Goal: Check status: Check status

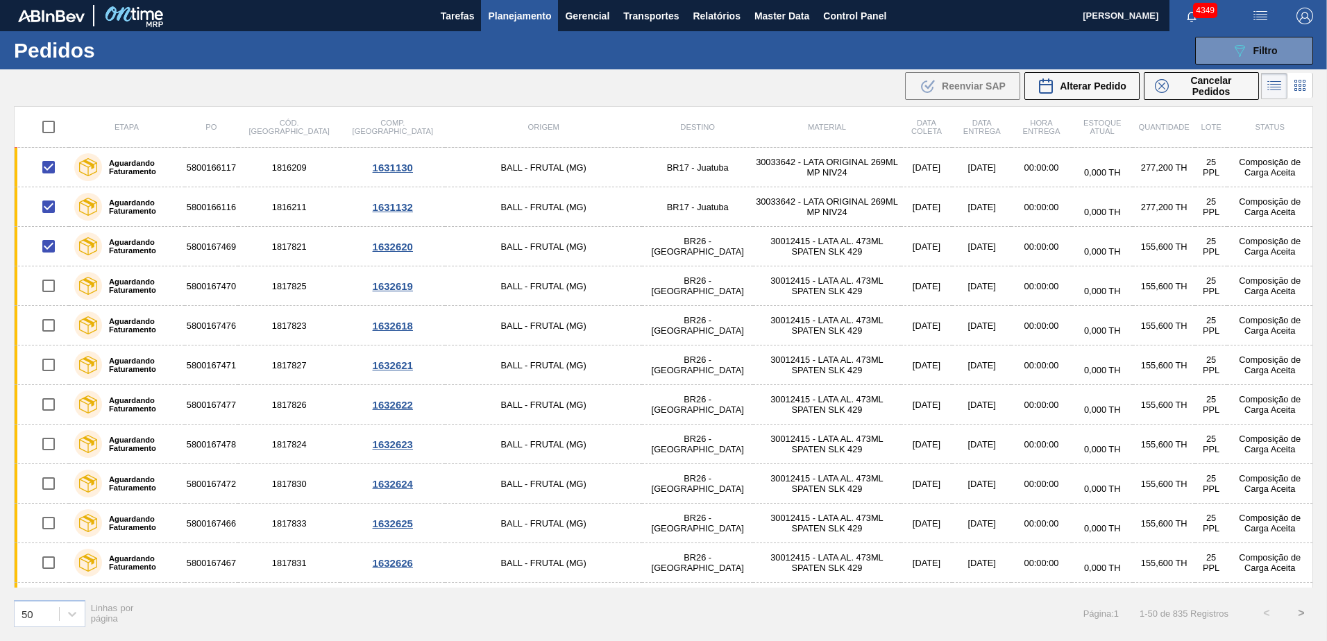
click at [1300, 15] on img "button" at bounding box center [1304, 16] width 17 height 17
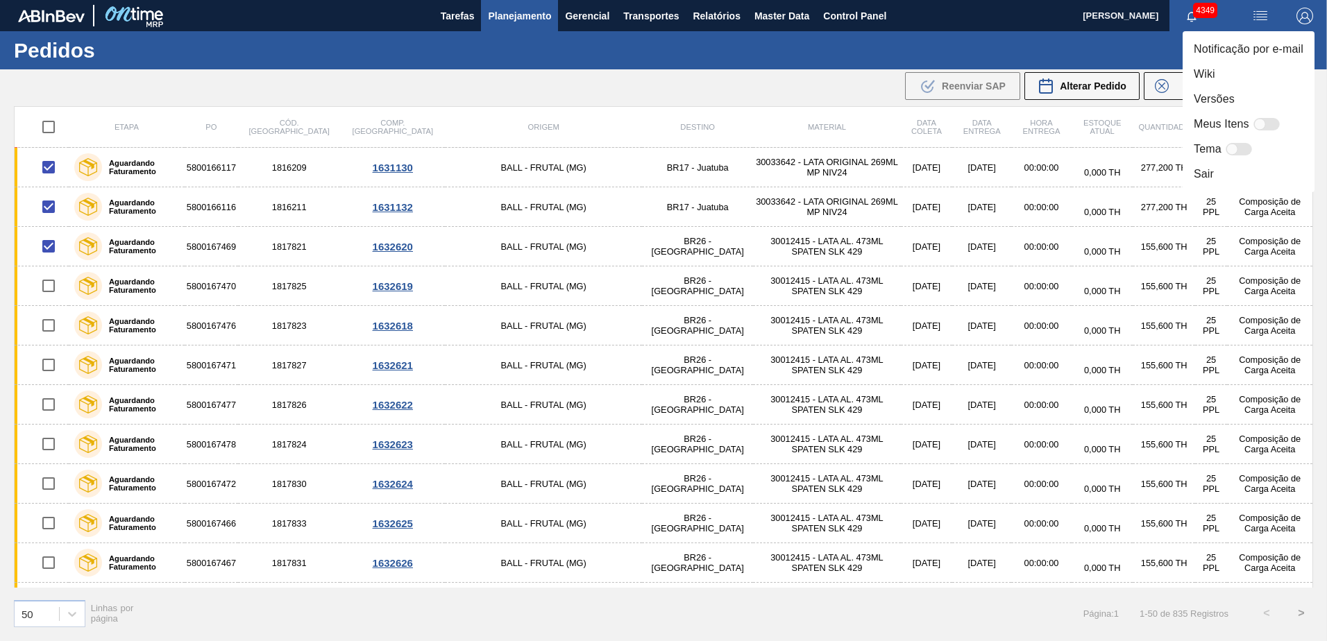
click at [1236, 167] on li "Sair" at bounding box center [1248, 174] width 132 height 25
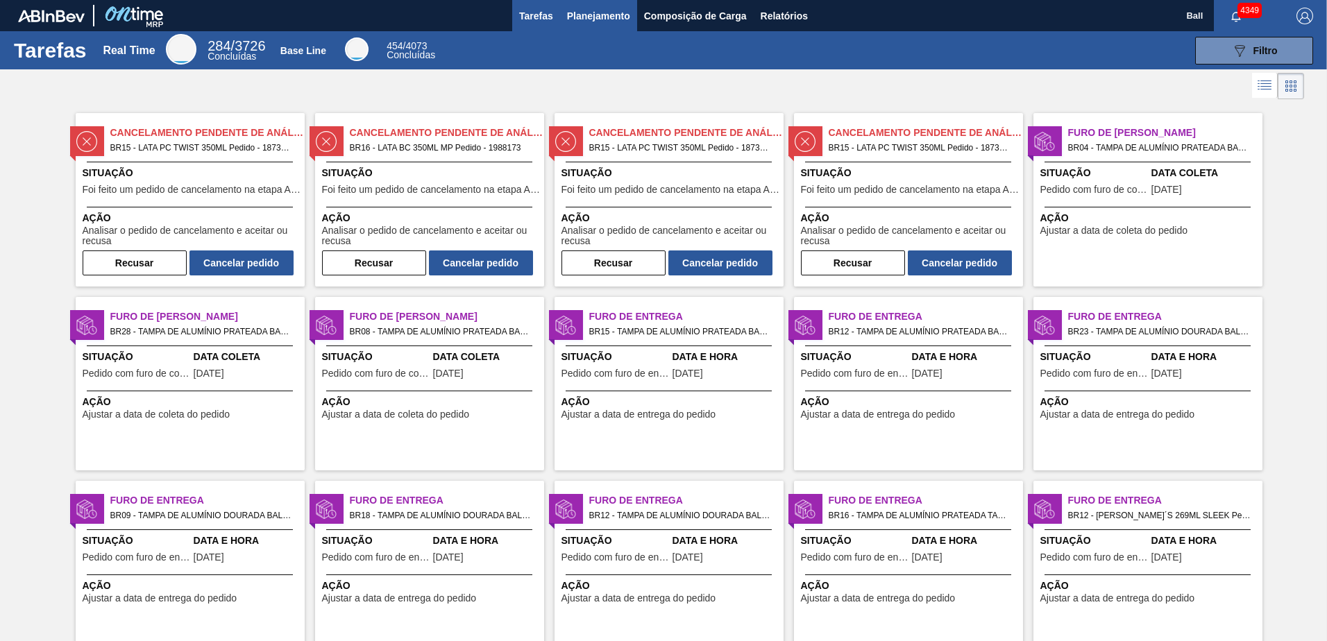
click at [618, 13] on span "Planejamento" at bounding box center [598, 16] width 63 height 17
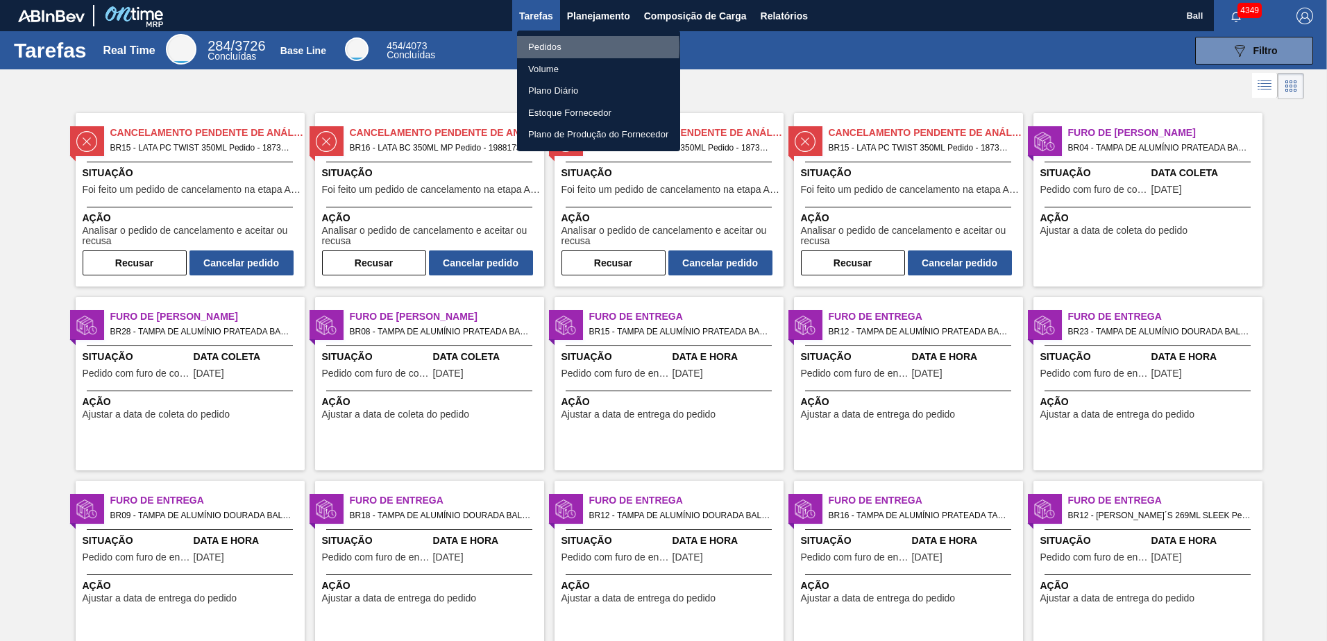
click at [556, 47] on li "Pedidos" at bounding box center [598, 47] width 163 height 22
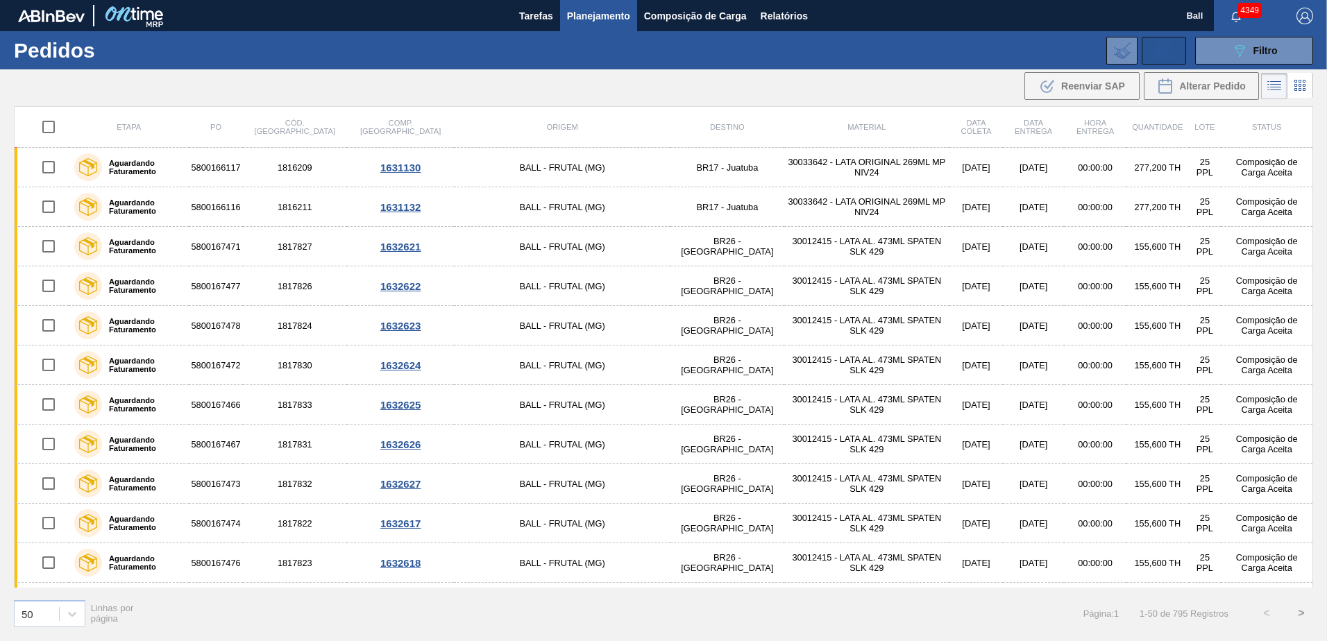
click at [1156, 46] on icon at bounding box center [1163, 50] width 15 height 16
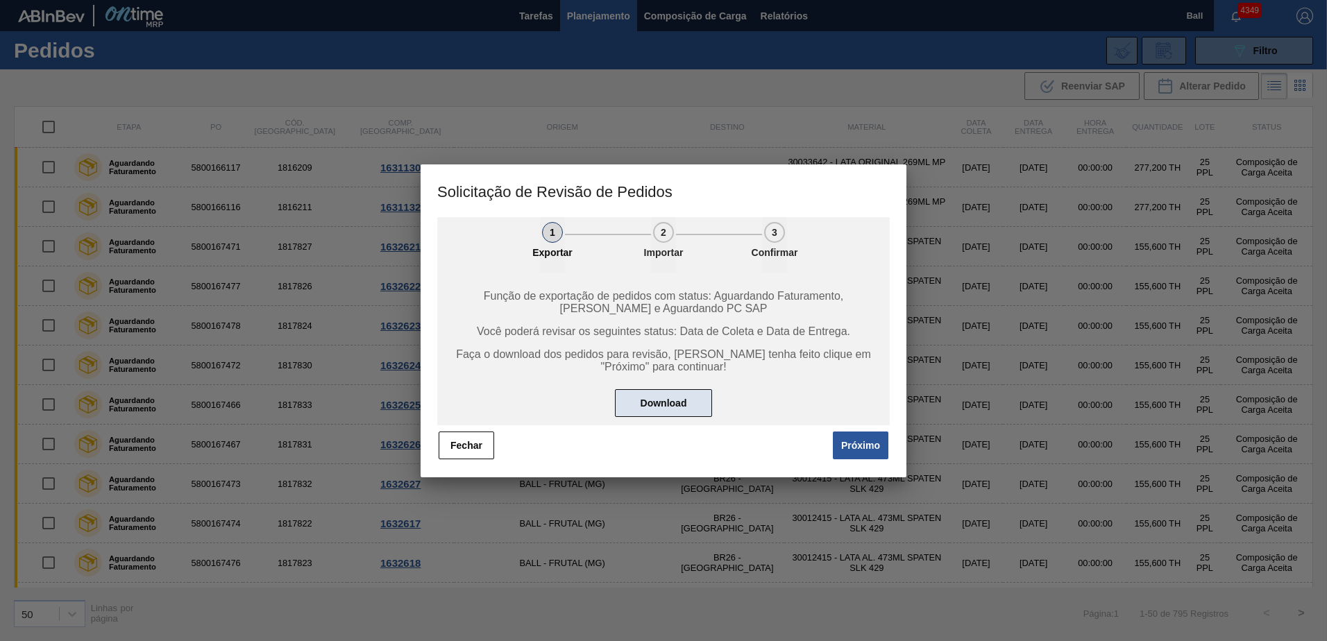
click at [637, 396] on button "Download" at bounding box center [663, 403] width 97 height 28
click at [462, 447] on button "Fechar" at bounding box center [466, 446] width 56 height 28
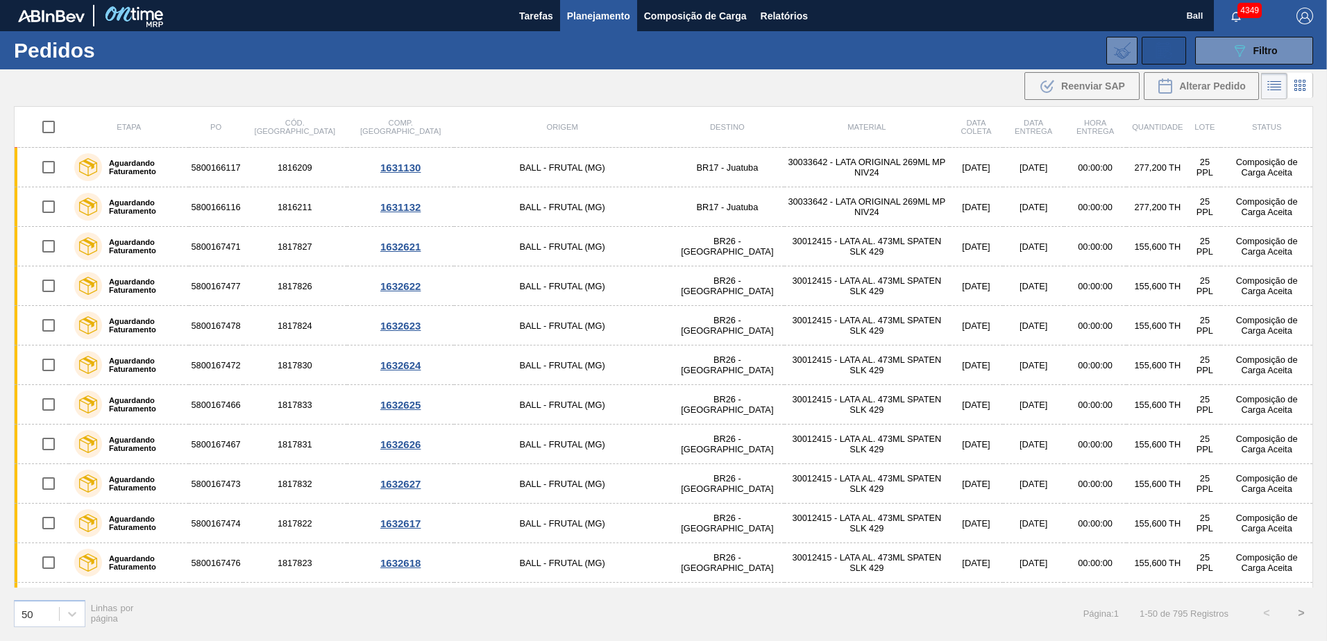
click at [1168, 52] on icon at bounding box center [1163, 50] width 22 height 17
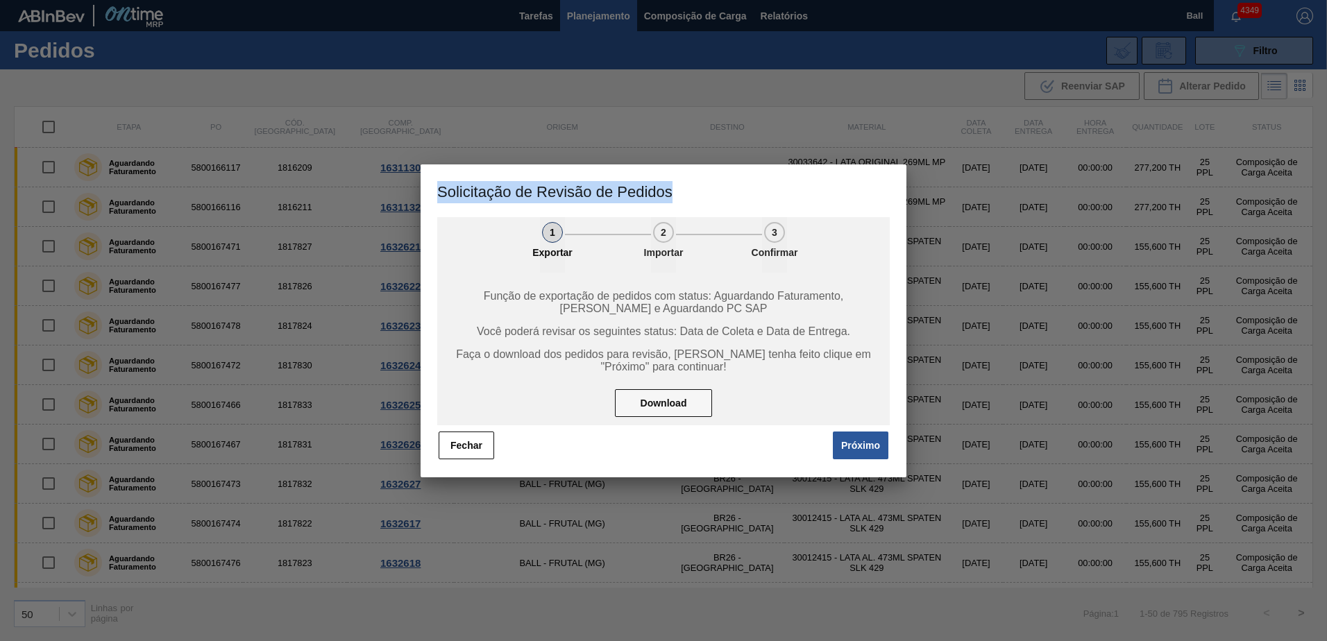
drag, startPoint x: 438, startPoint y: 189, endPoint x: 690, endPoint y: 190, distance: 252.6
click at [690, 190] on h3 "Solicitação de Revisão de Pedidos" at bounding box center [663, 190] width 486 height 53
copy h3 "Solicitação de Revisão de Pedidos"
click at [478, 438] on button "Fechar" at bounding box center [466, 446] width 56 height 28
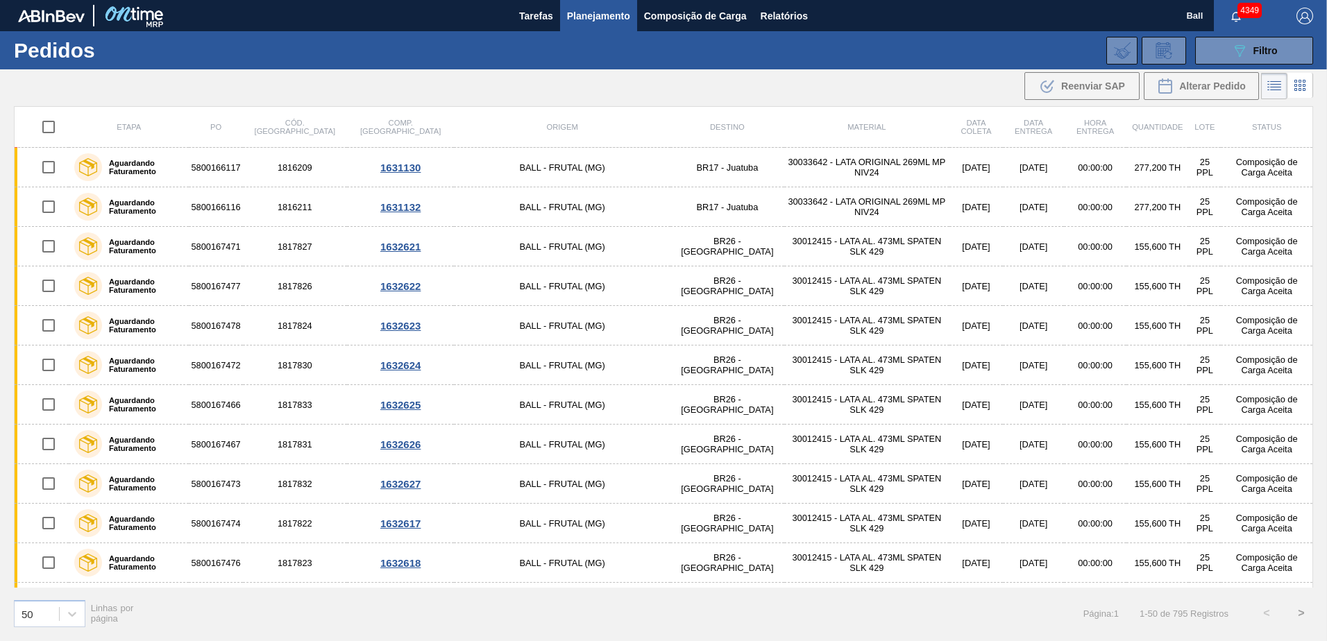
click at [56, 125] on input "checkbox" at bounding box center [48, 126] width 29 height 29
checkbox input "true"
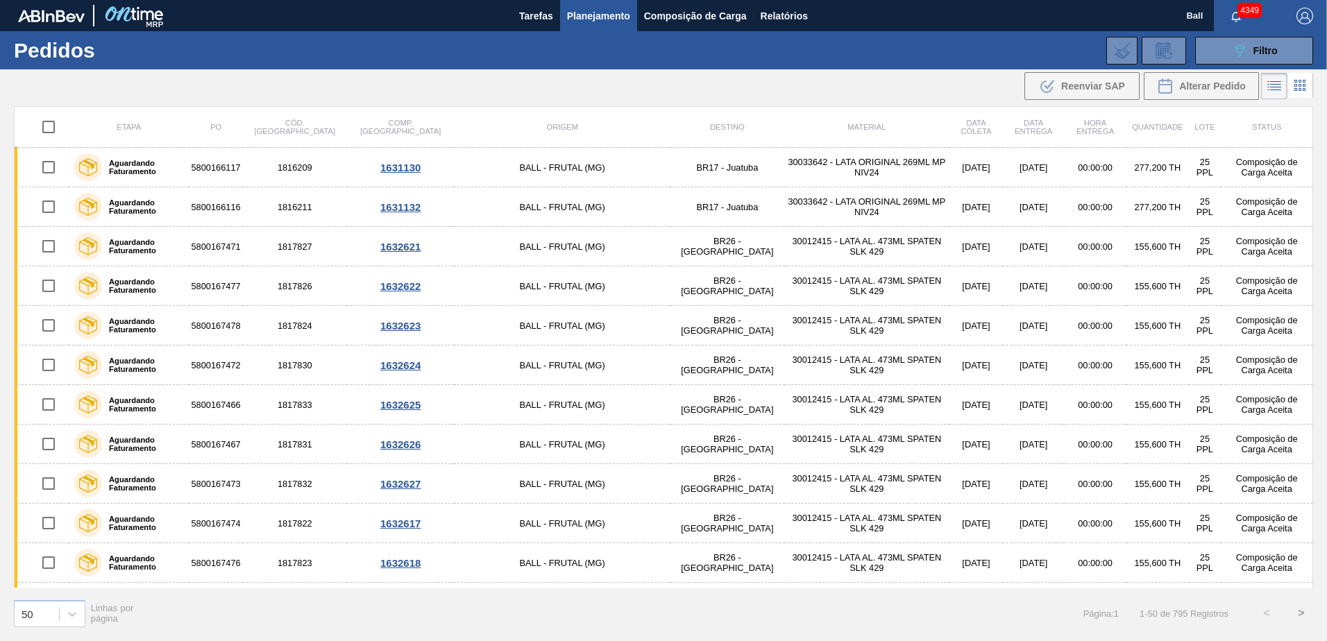
checkbox input "true"
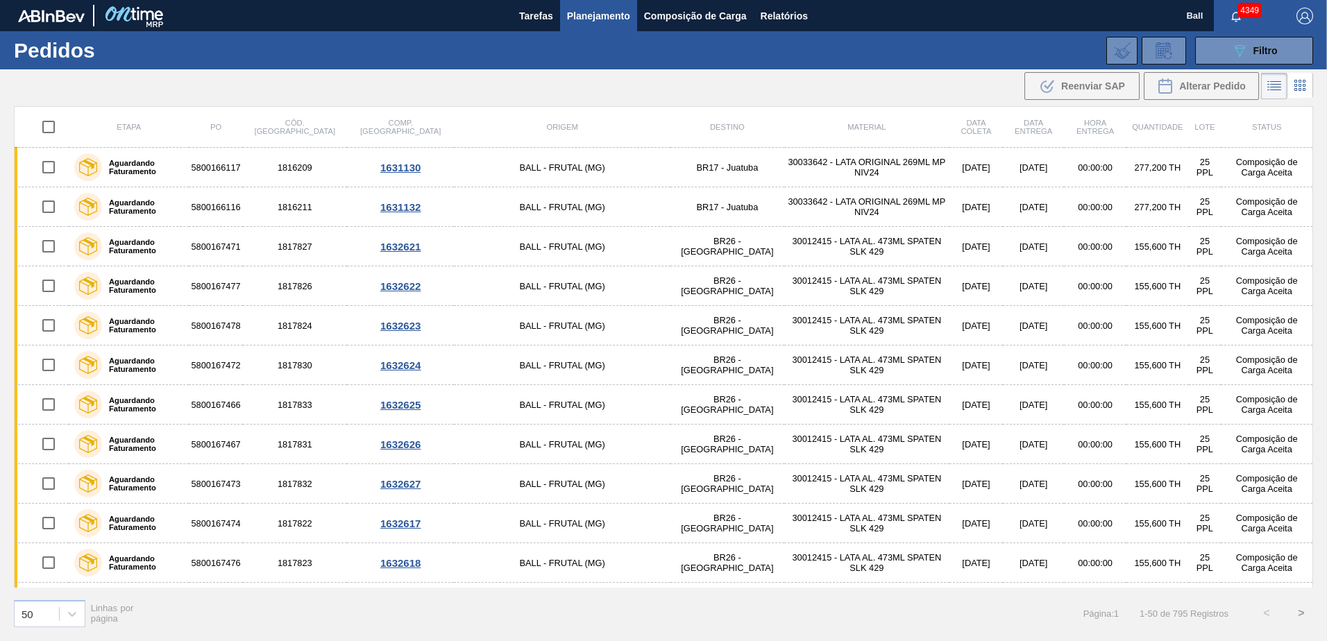
checkbox input "true"
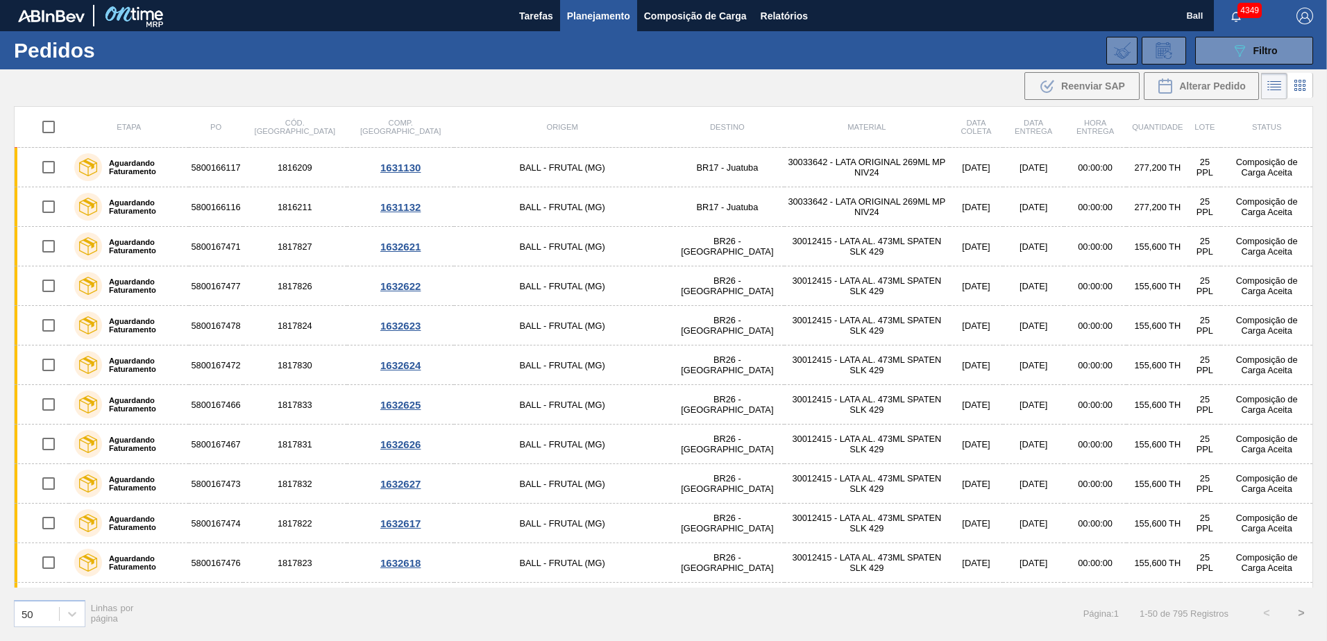
checkbox input "true"
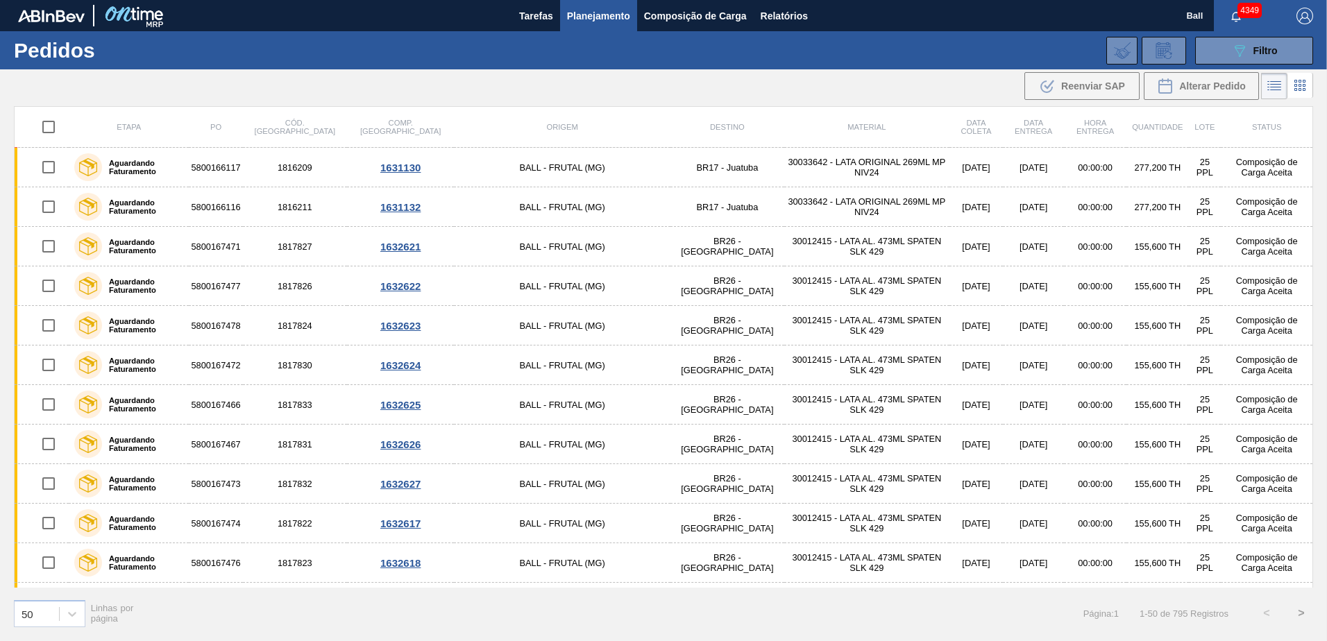
checkbox input "true"
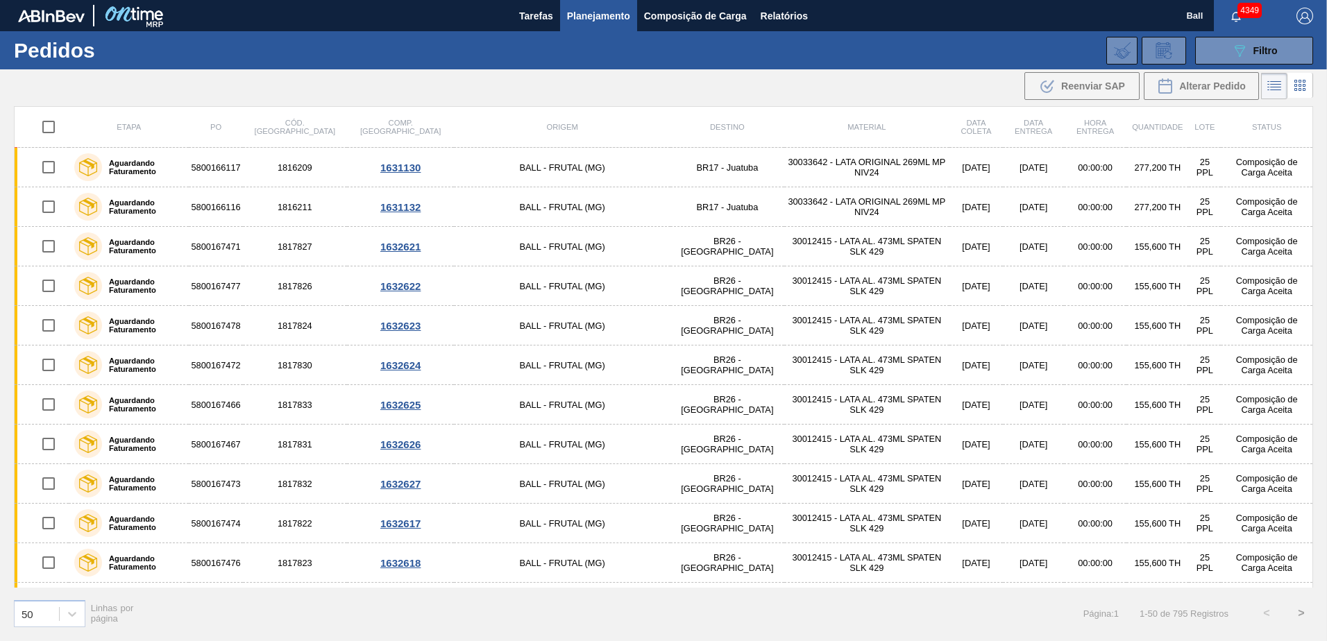
checkbox input "true"
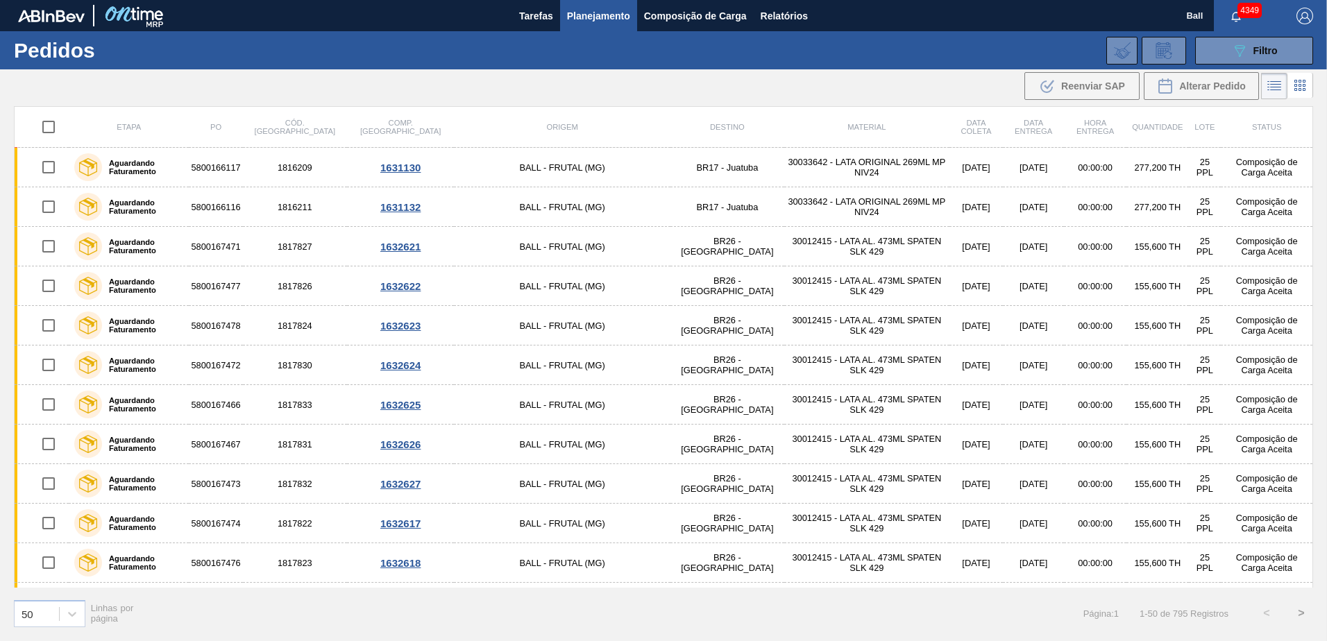
checkbox input "true"
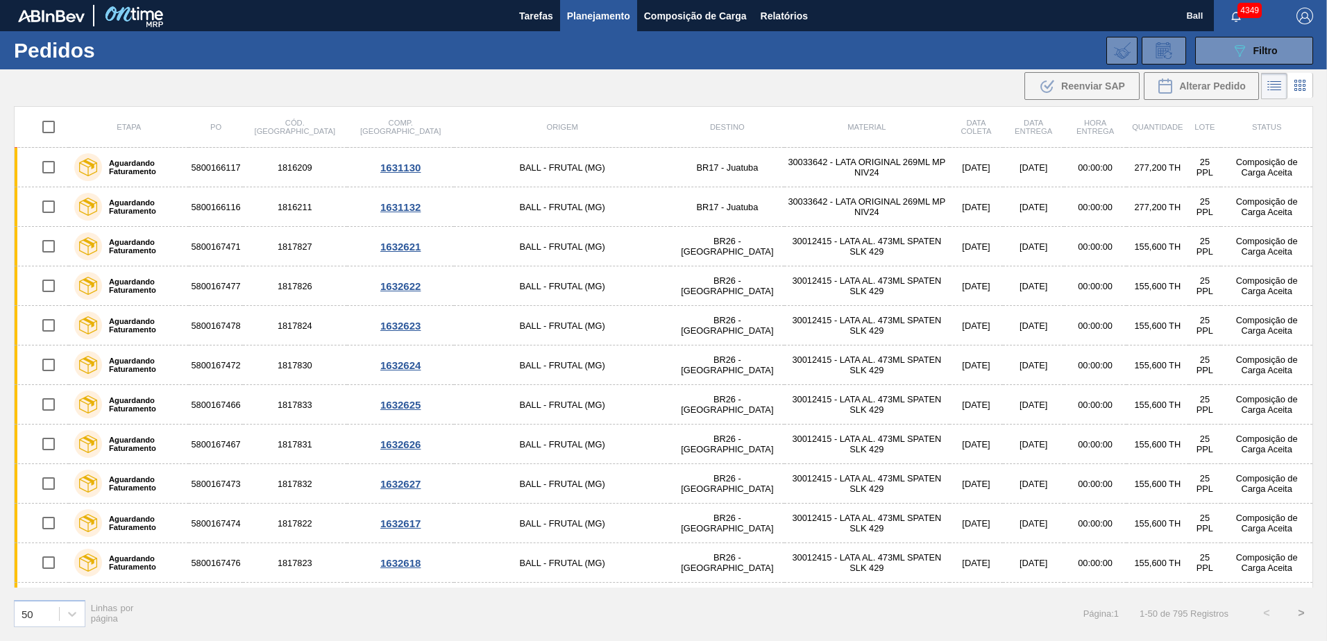
checkbox input "true"
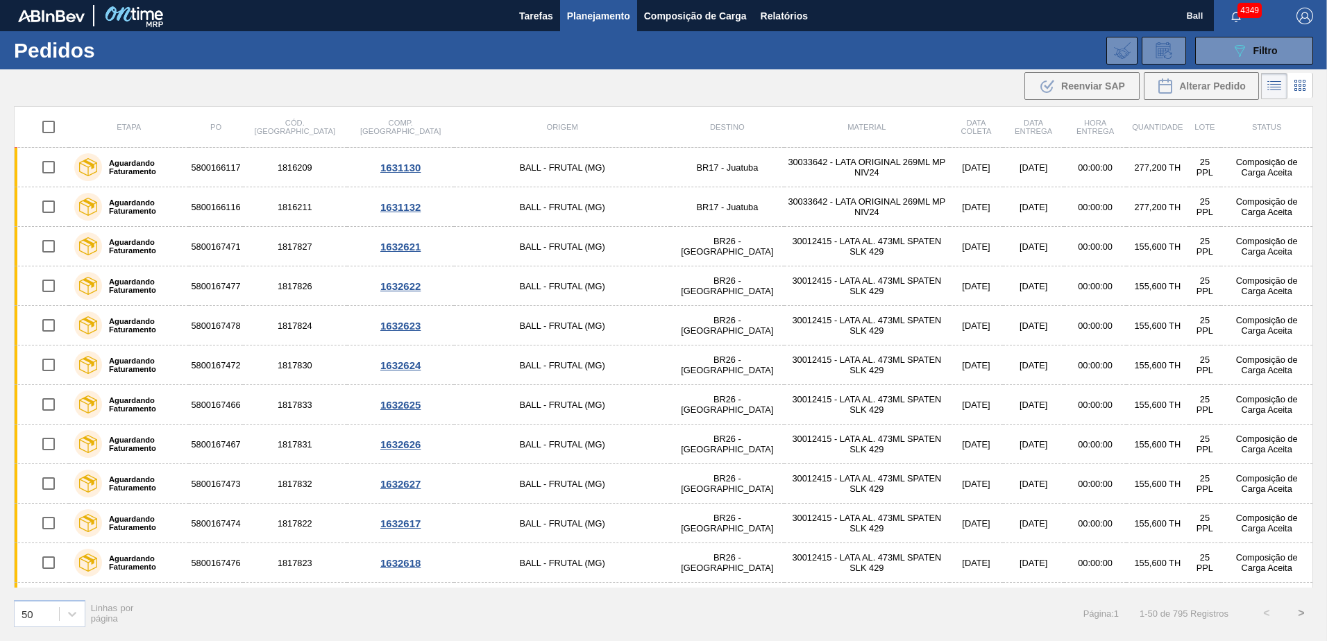
checkbox input "true"
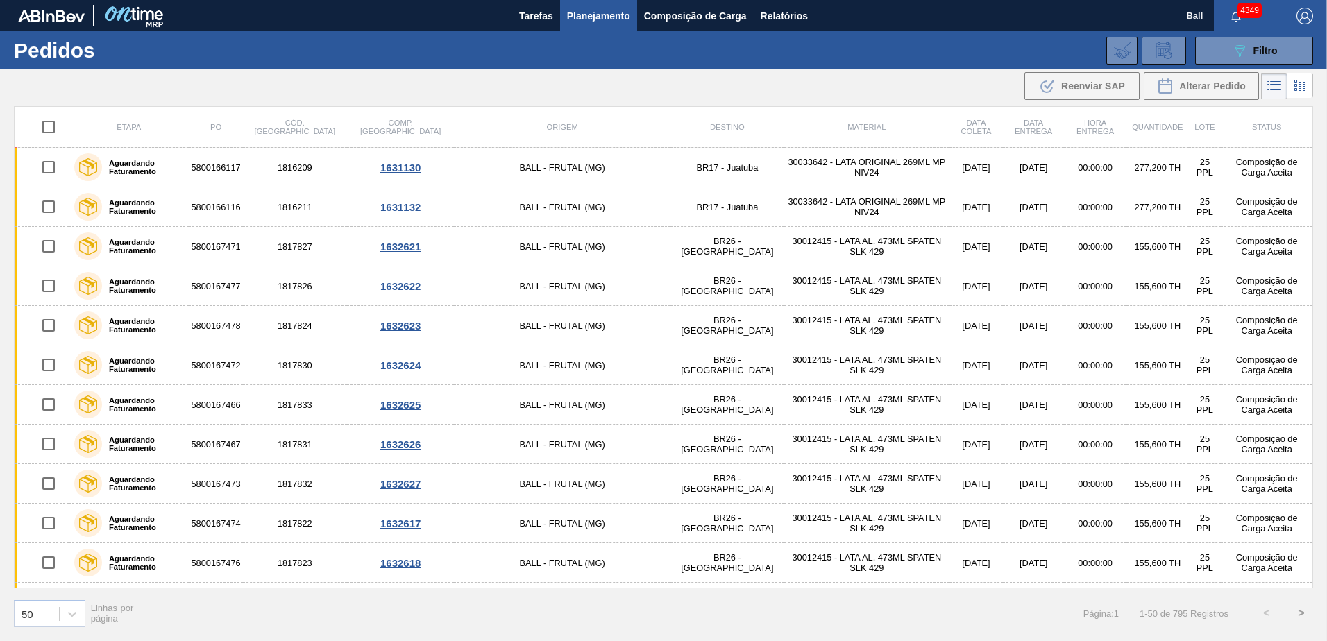
checkbox input "true"
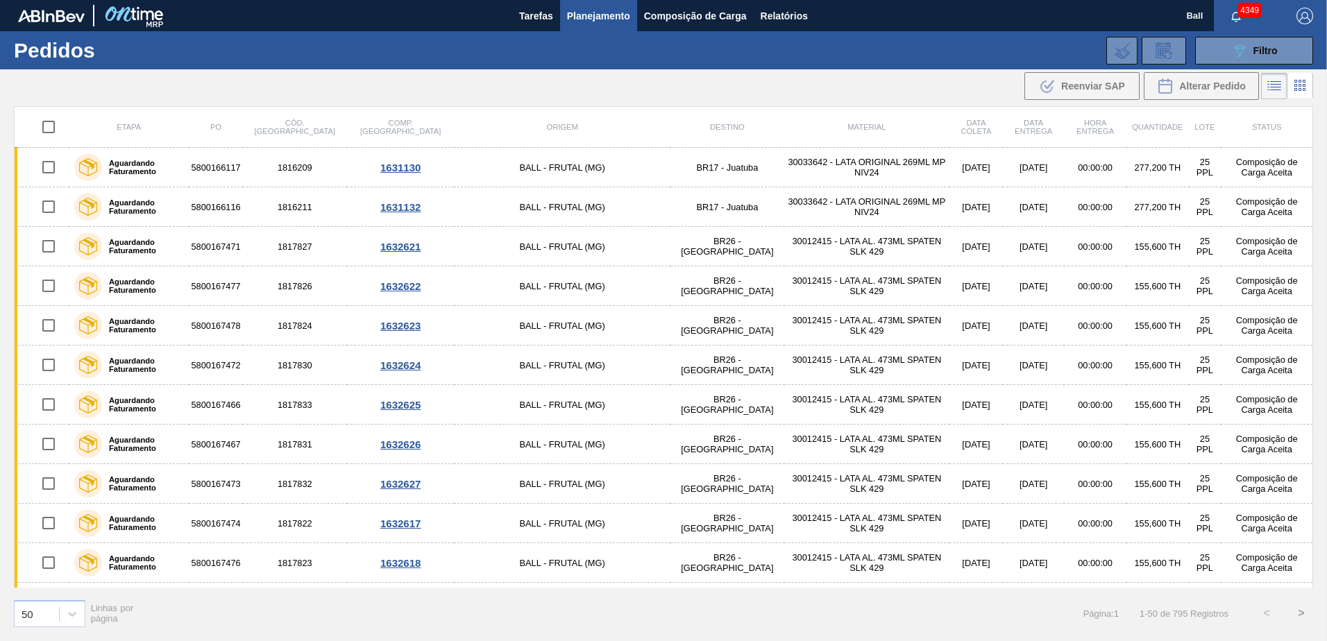
checkbox input "true"
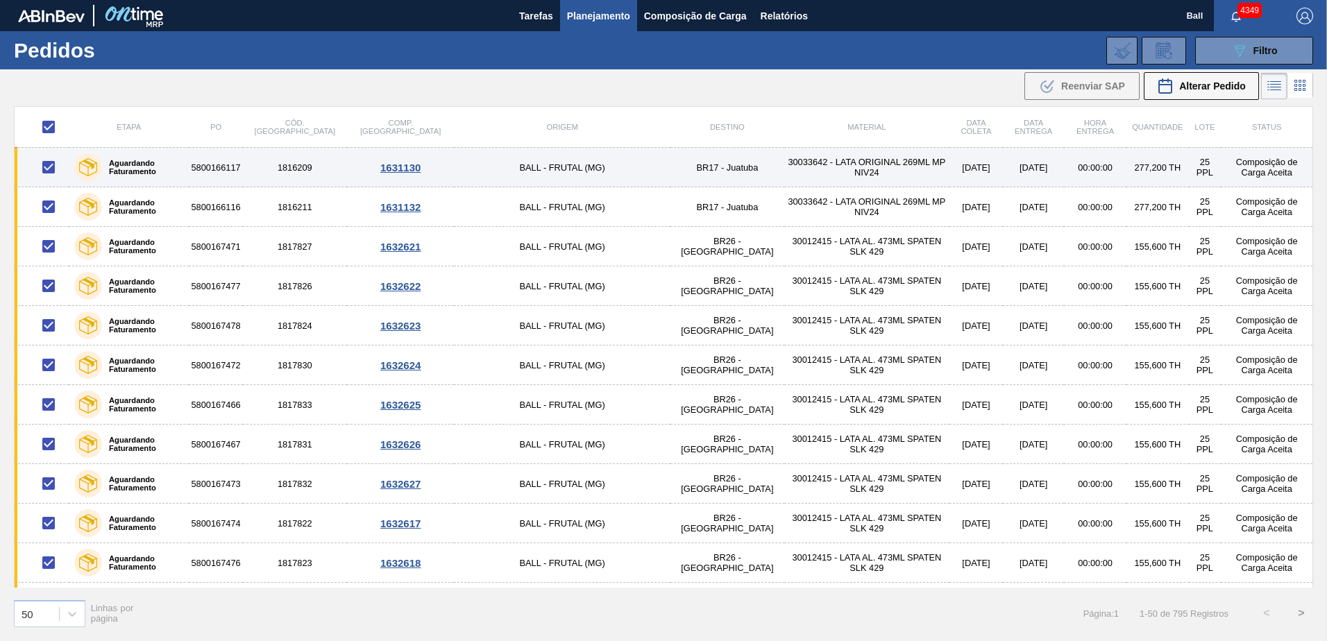
click at [670, 167] on td "BR17 - Juatuba" at bounding box center [727, 168] width 114 height 40
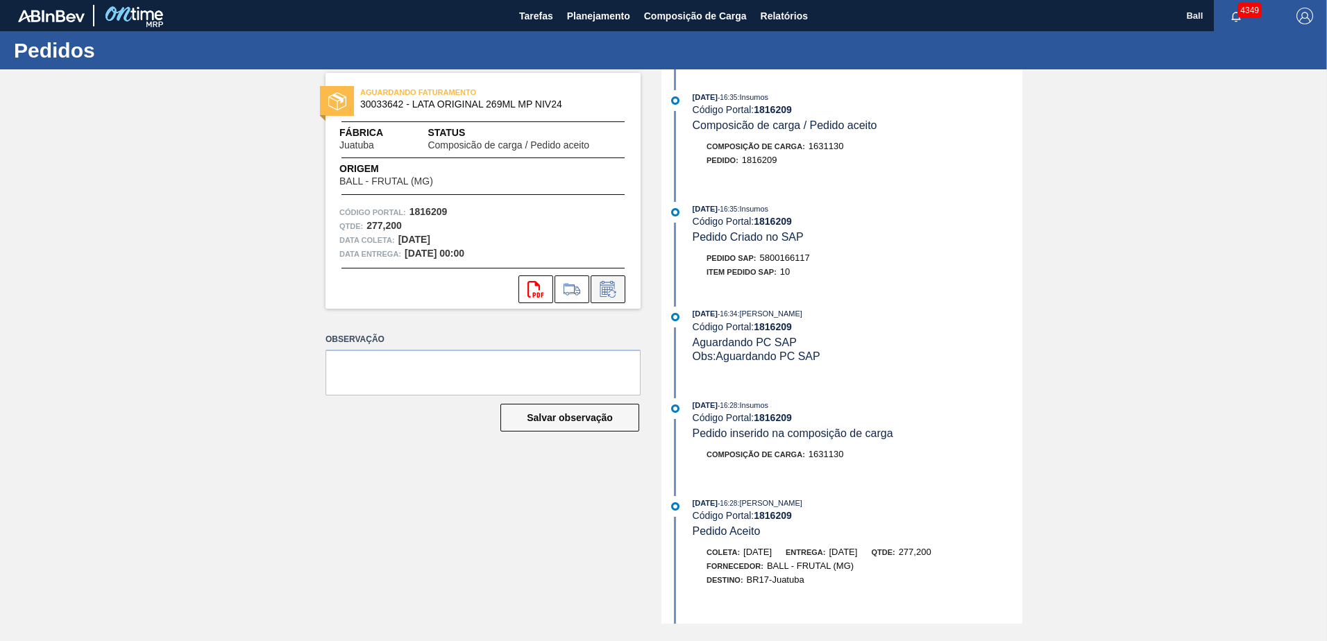
click at [602, 282] on icon at bounding box center [607, 289] width 15 height 16
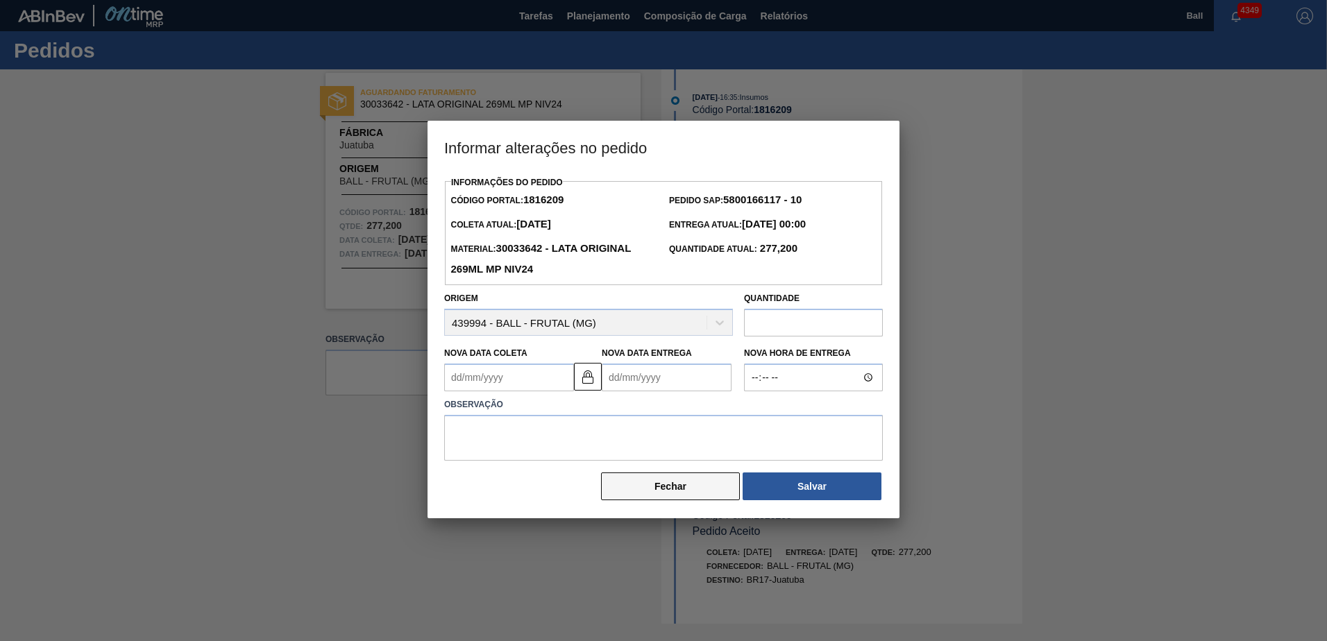
click at [637, 475] on button "Fechar" at bounding box center [670, 486] width 139 height 28
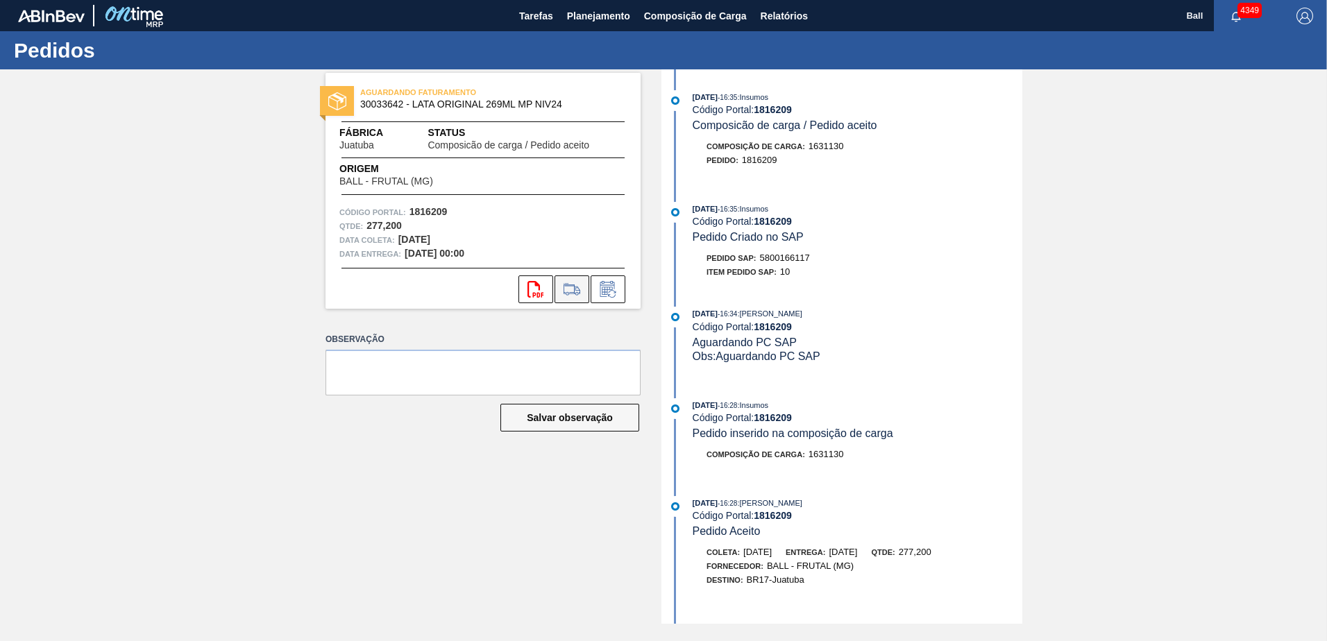
click at [568, 295] on icon at bounding box center [572, 289] width 22 height 17
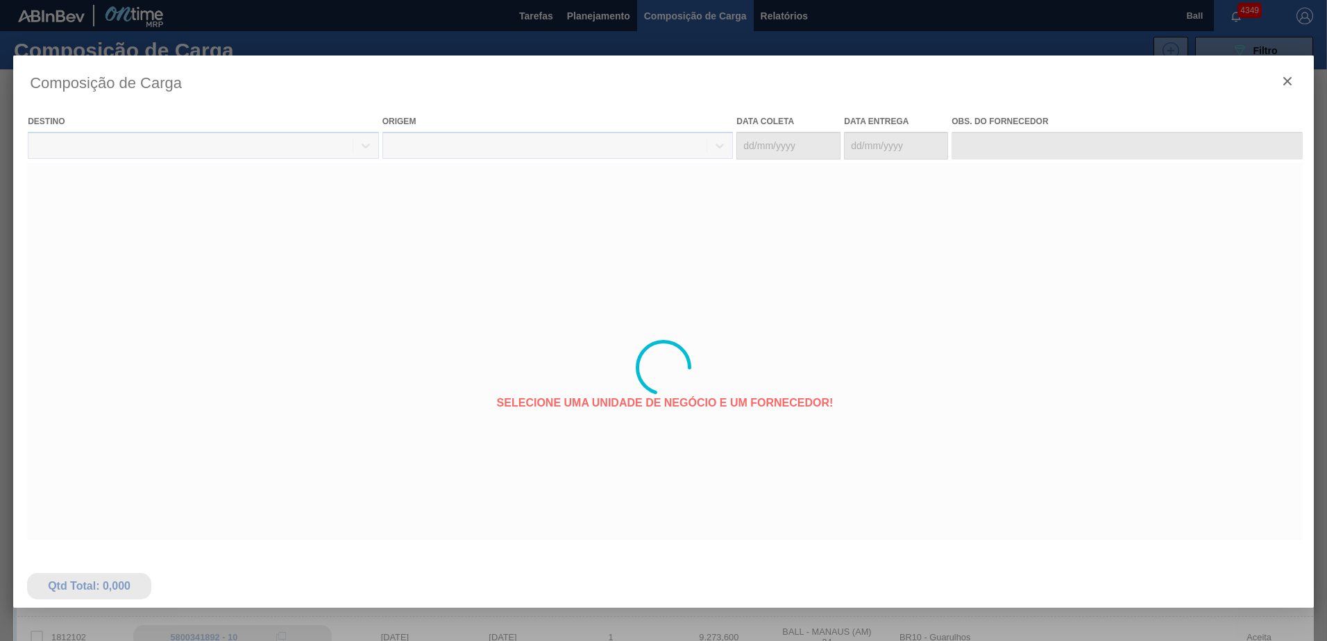
type coleta "[DATE]"
type entrega "[DATE]"
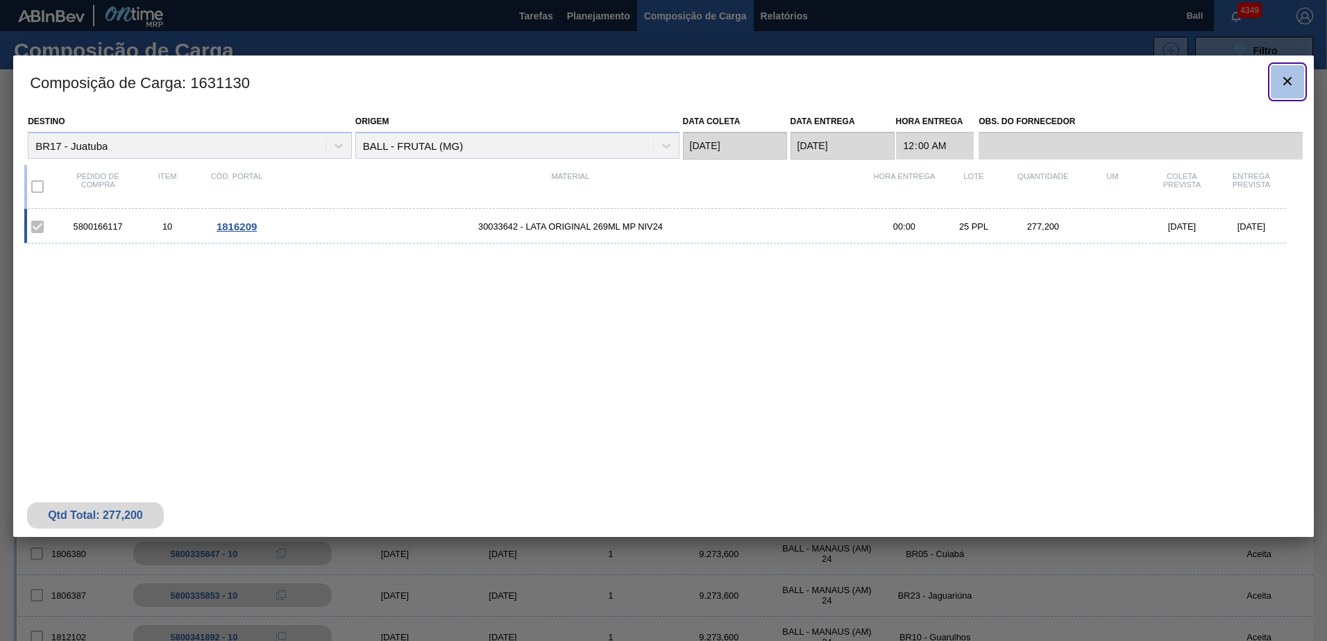
click at [1286, 85] on icon "botão de ícone" at bounding box center [1287, 81] width 17 height 17
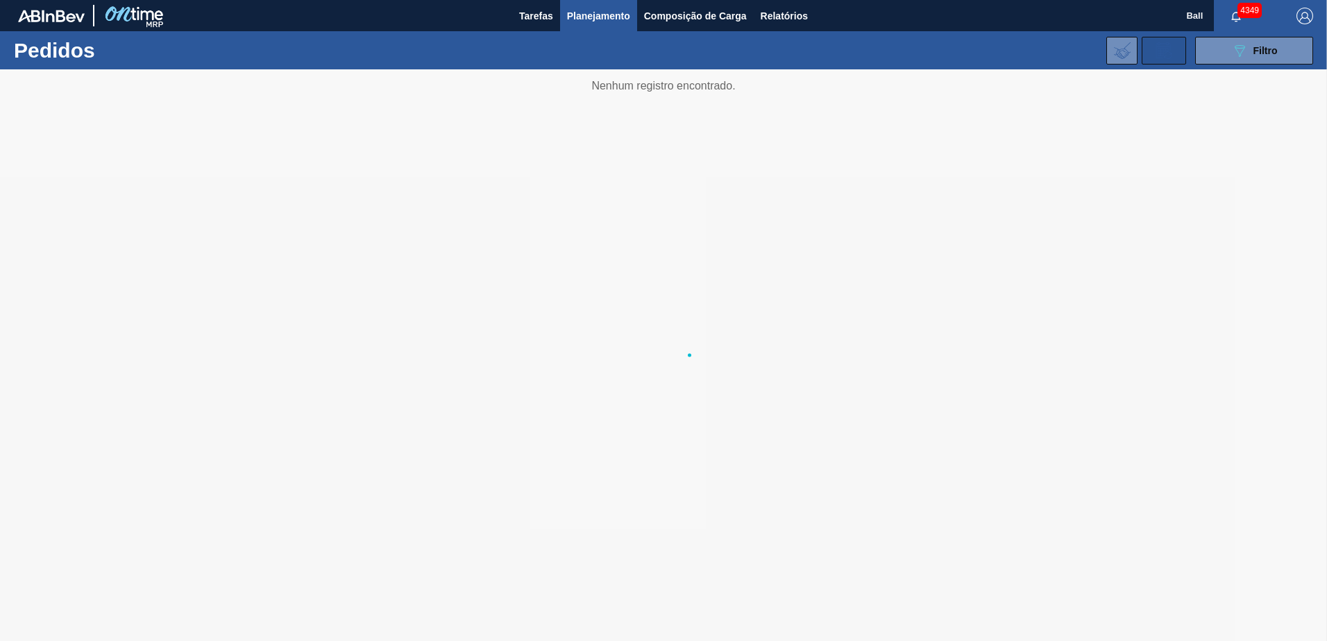
click at [1162, 53] on icon at bounding box center [1163, 50] width 22 height 17
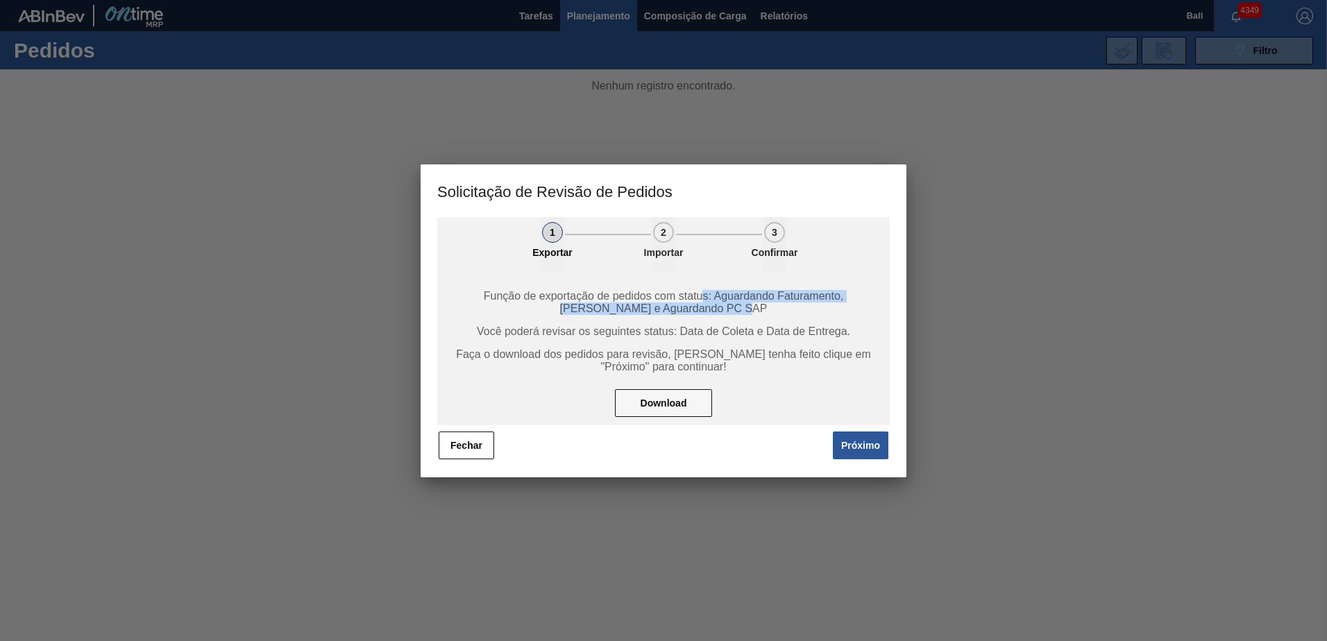
drag, startPoint x: 747, startPoint y: 308, endPoint x: 692, endPoint y: 298, distance: 56.3
click at [692, 298] on span "Função de exportação de pedidos com status: Aguardando Faturamento, Em Trânsito…" at bounding box center [663, 302] width 420 height 25
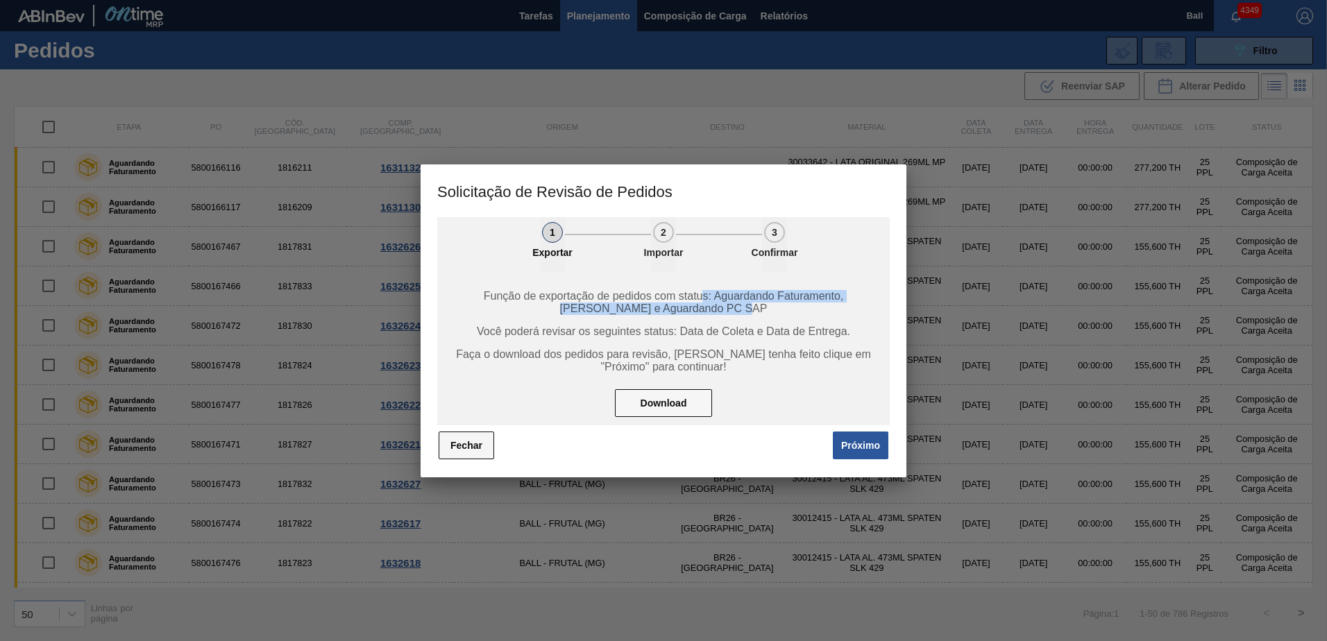
click at [466, 448] on button "Fechar" at bounding box center [466, 446] width 56 height 28
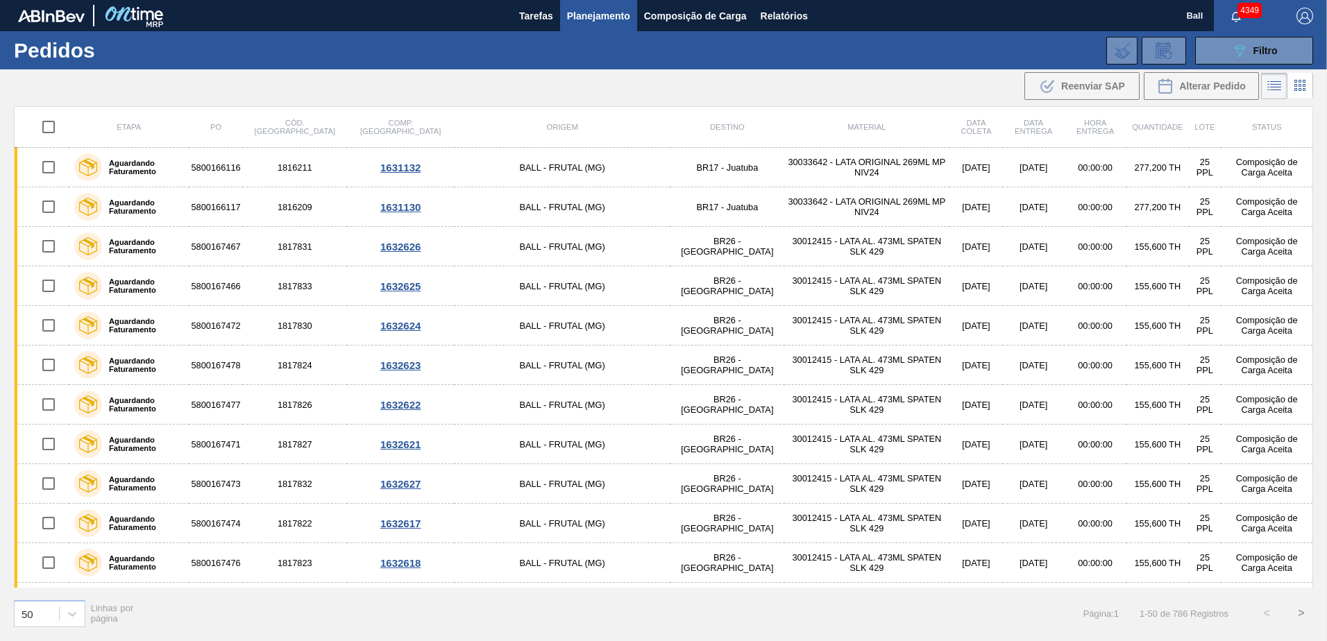
click at [604, 9] on span "Planejamento" at bounding box center [598, 16] width 63 height 17
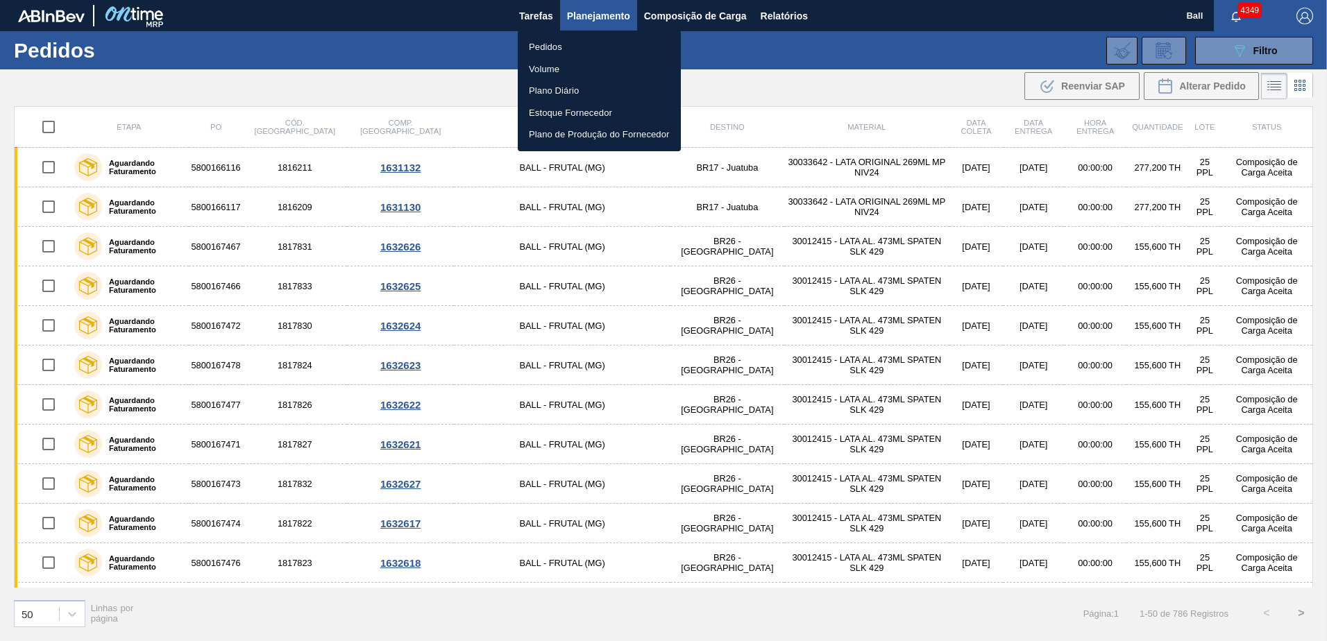
click at [550, 42] on li "Pedidos" at bounding box center [599, 47] width 163 height 22
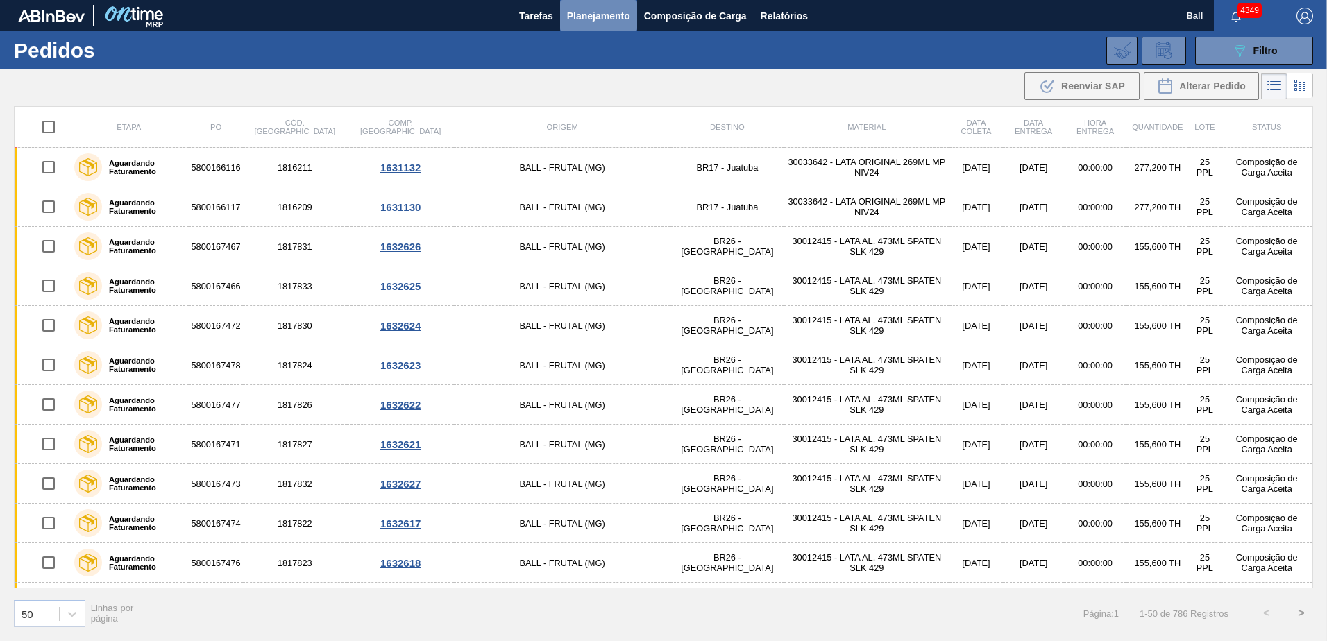
click at [593, 19] on span "Planejamento" at bounding box center [598, 16] width 63 height 17
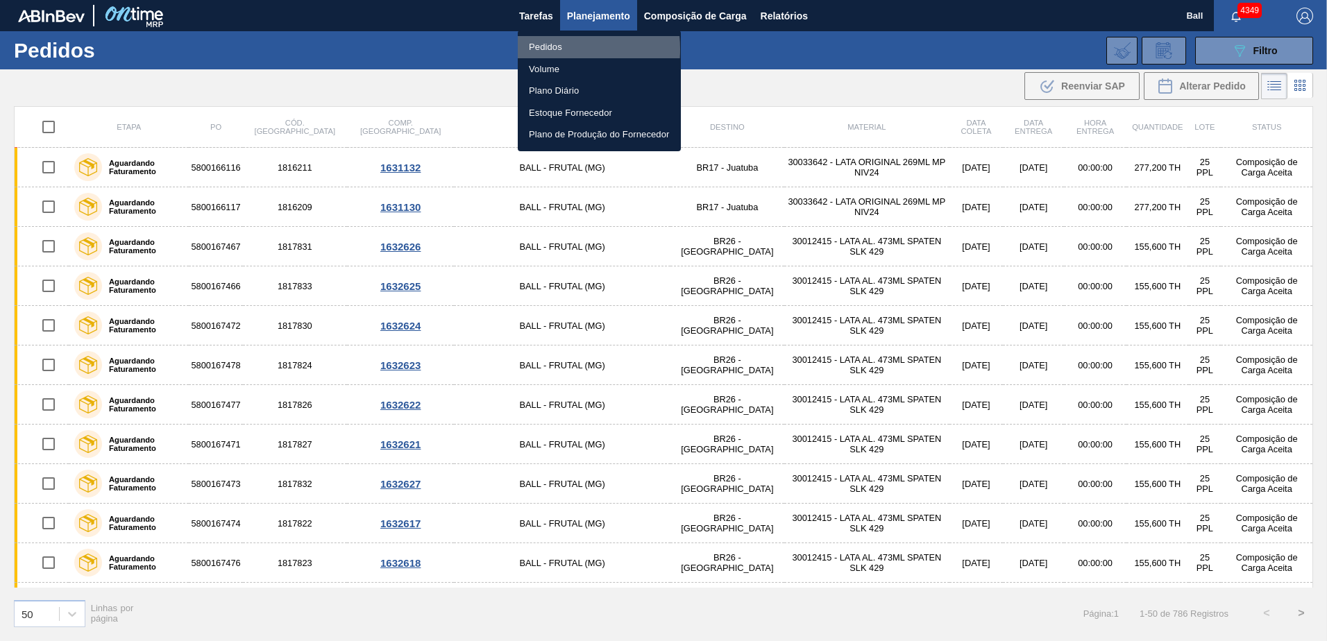
click at [546, 48] on li "Pedidos" at bounding box center [599, 47] width 163 height 22
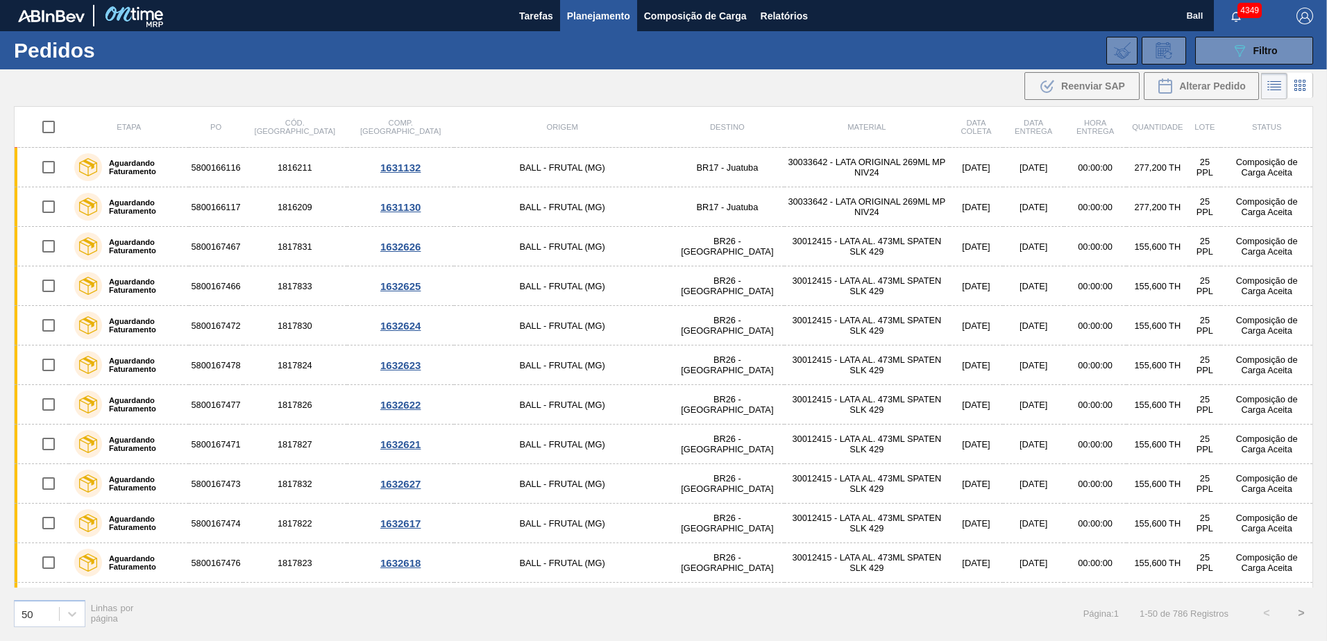
click at [576, 13] on span "Planejamento" at bounding box center [598, 16] width 63 height 17
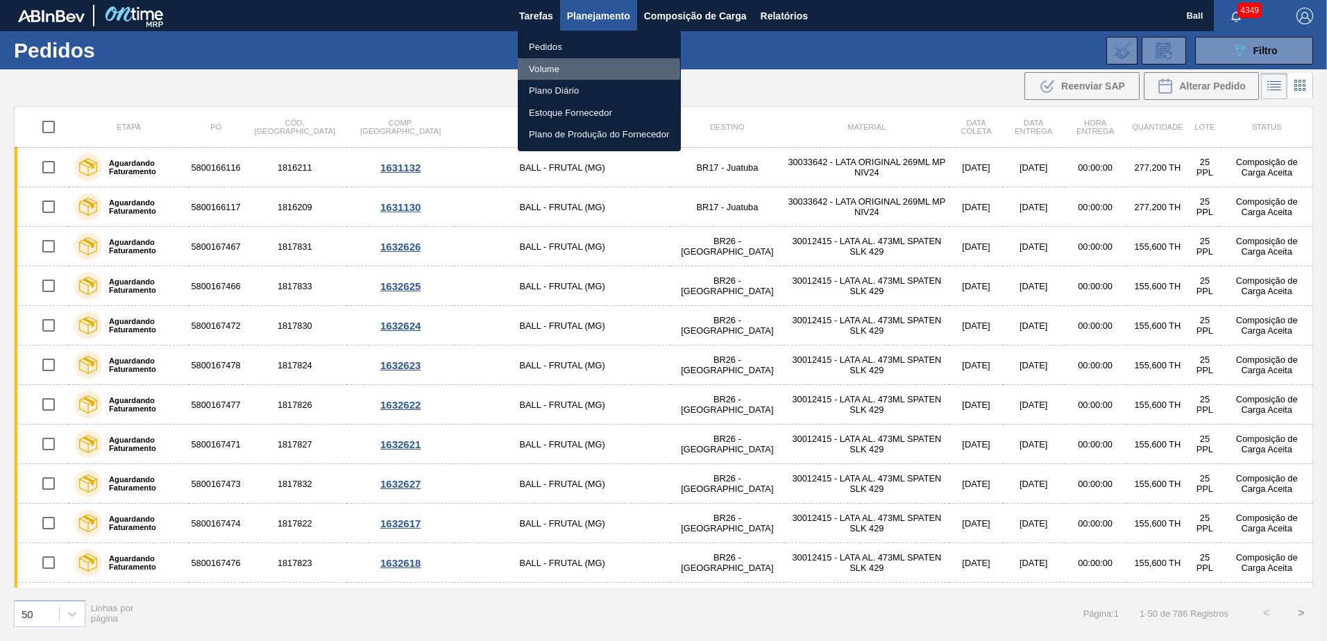
click at [545, 69] on li "Volume" at bounding box center [599, 69] width 163 height 22
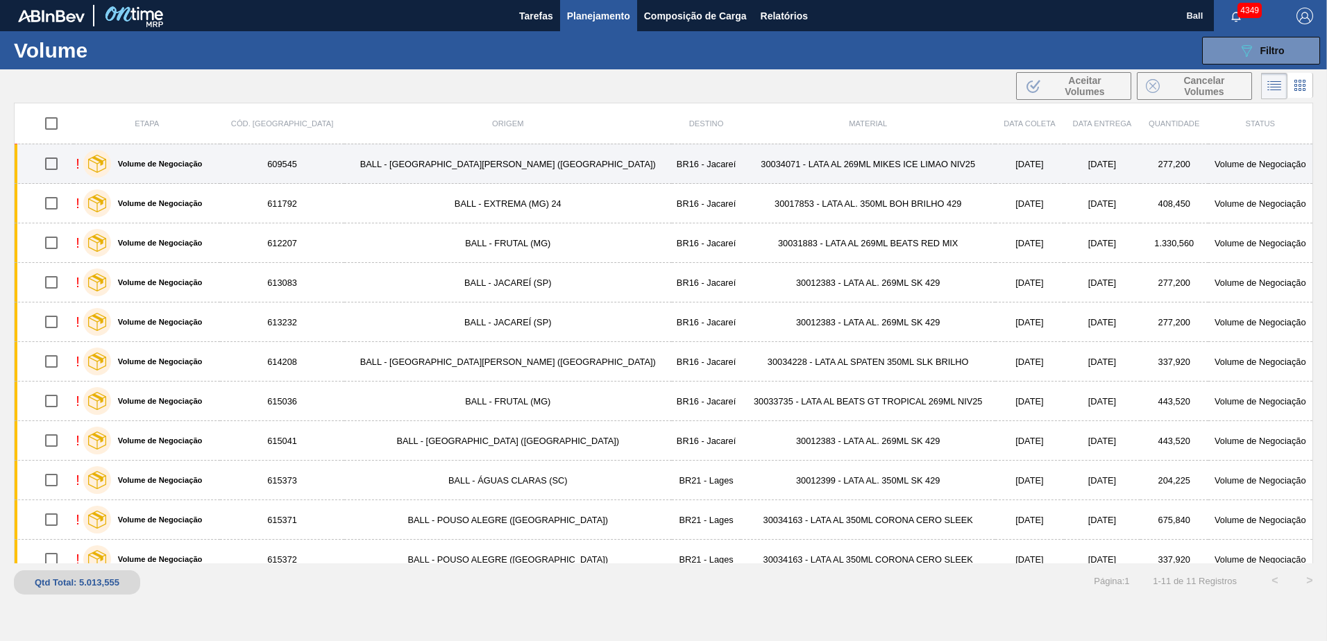
click at [56, 168] on input "checkbox" at bounding box center [51, 163] width 29 height 29
checkbox input "true"
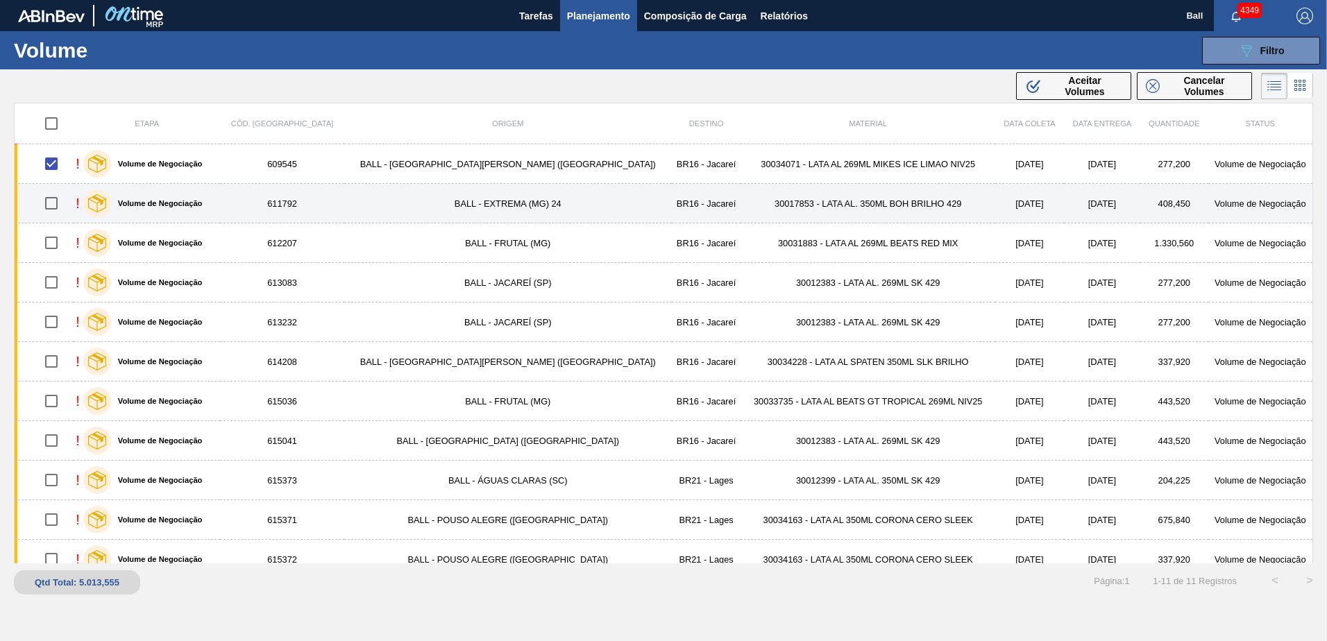
click at [55, 202] on input "checkbox" at bounding box center [51, 203] width 29 height 29
checkbox input "true"
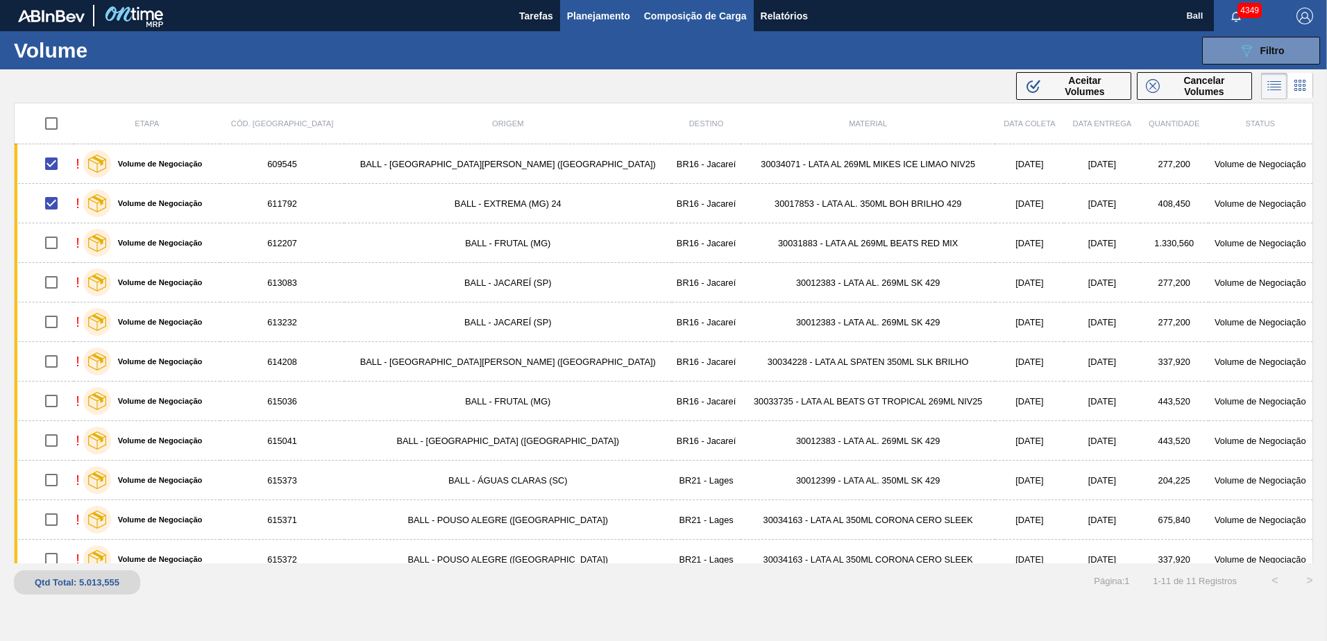
click at [727, 10] on span "Composição de Carga" at bounding box center [695, 16] width 103 height 17
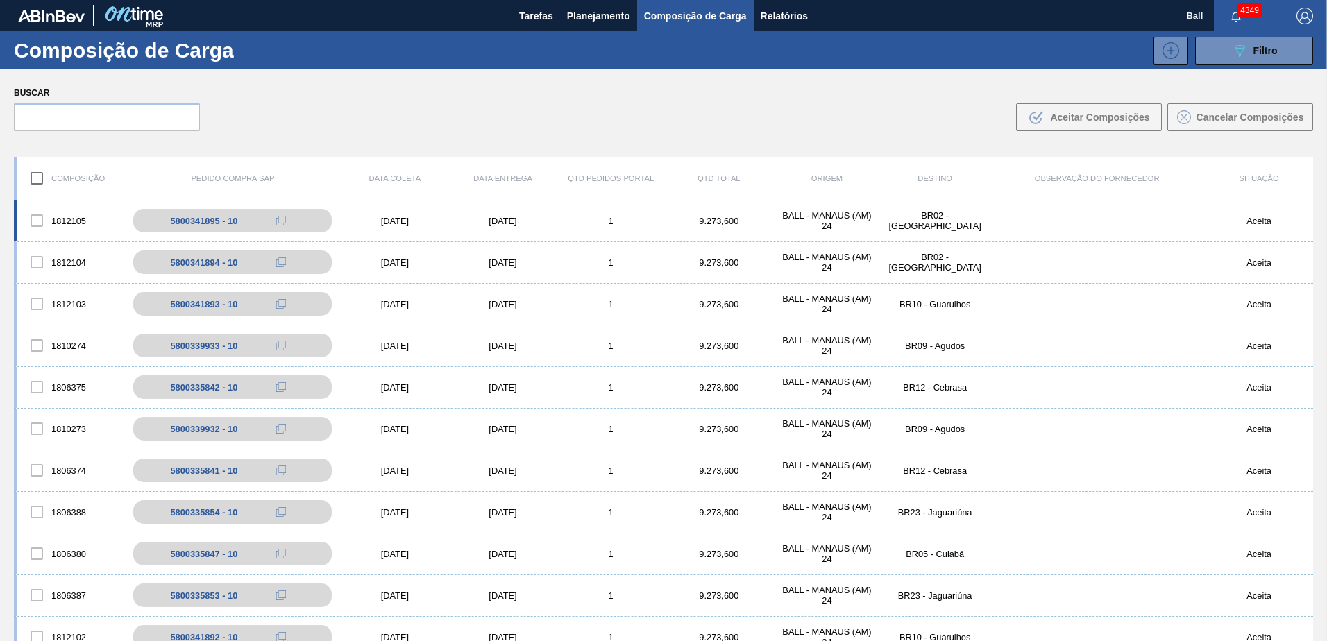
click at [38, 217] on div at bounding box center [36, 220] width 29 height 29
click at [39, 221] on div at bounding box center [36, 220] width 29 height 29
click at [39, 220] on div at bounding box center [36, 220] width 29 height 29
click at [37, 177] on input "checkbox" at bounding box center [36, 178] width 29 height 29
checkbox input "true"
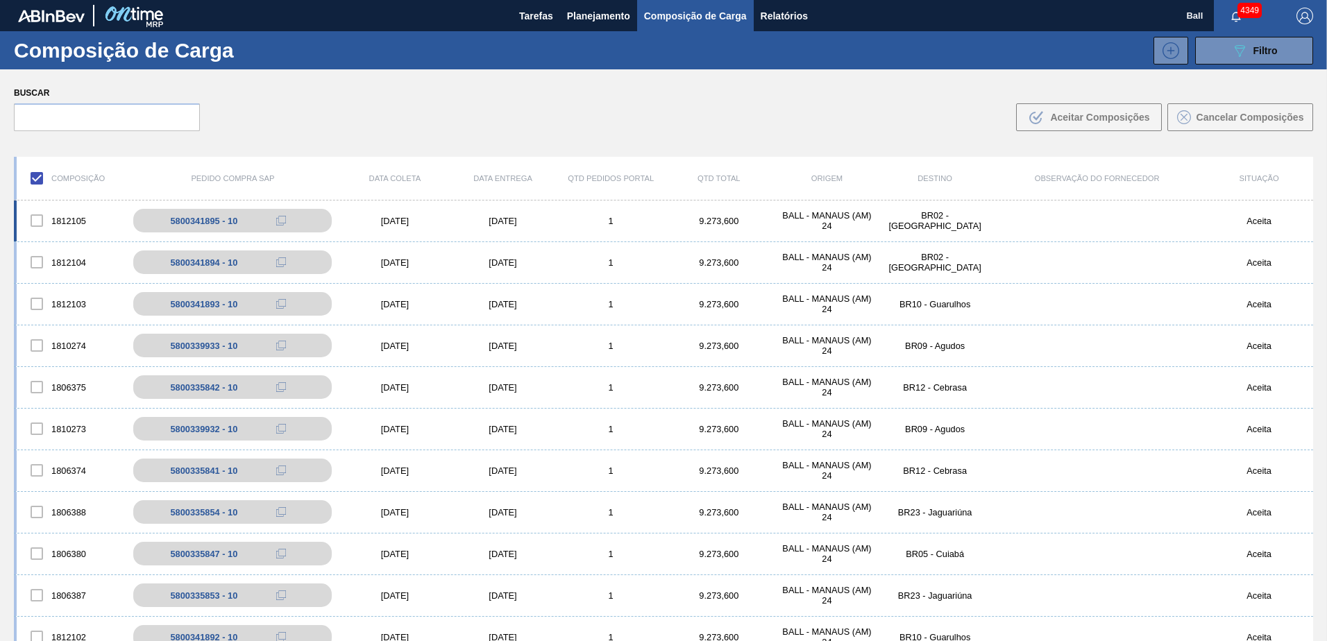
click at [37, 216] on div at bounding box center [36, 220] width 29 height 29
click at [37, 221] on div at bounding box center [36, 220] width 29 height 29
click at [37, 246] on div "1812104 5800341894 - 10 13/10/2025 25/10/2025 1 9.273,600 BALL - MANAUS (AM) 24…" at bounding box center [663, 263] width 1299 height 42
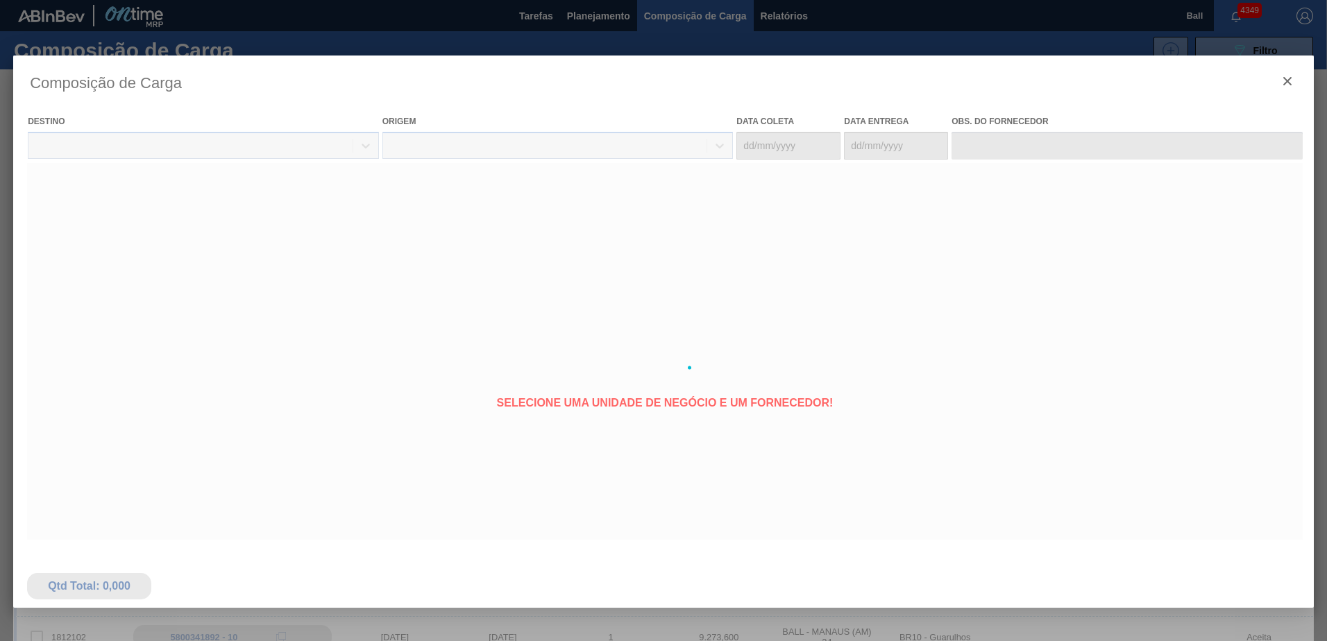
type coleta "13/10/2025"
type entrega "25/10/2025"
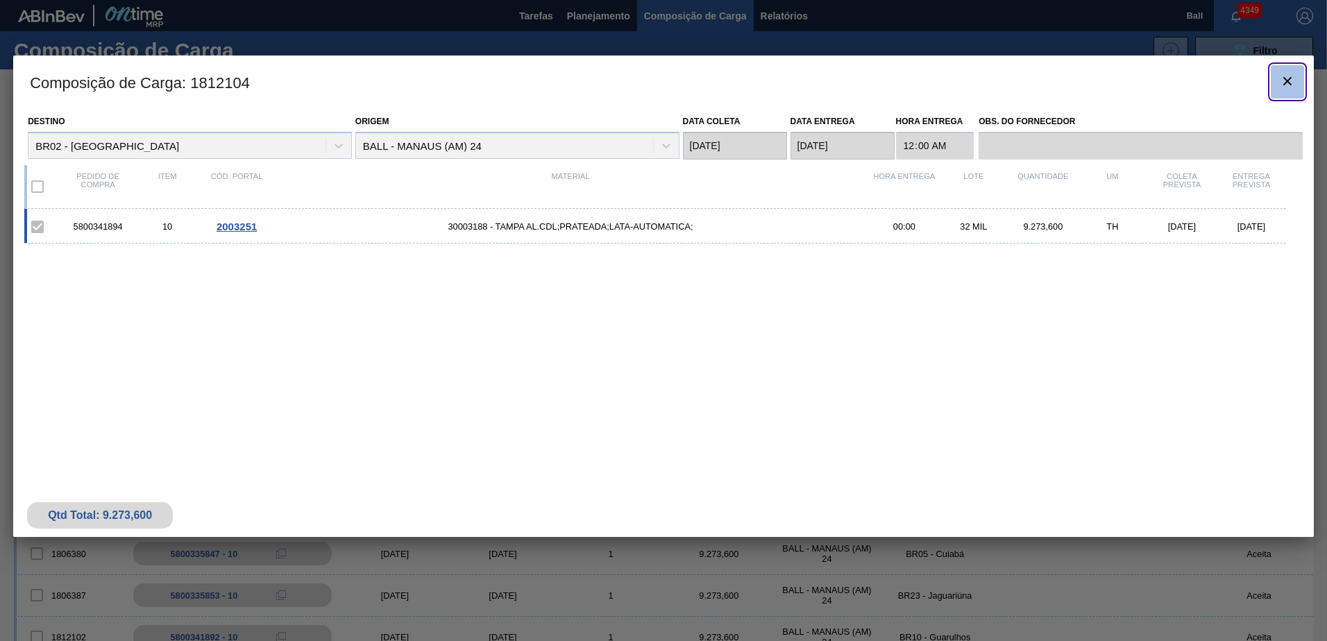
click at [1294, 83] on icon "botão de ícone" at bounding box center [1287, 81] width 17 height 17
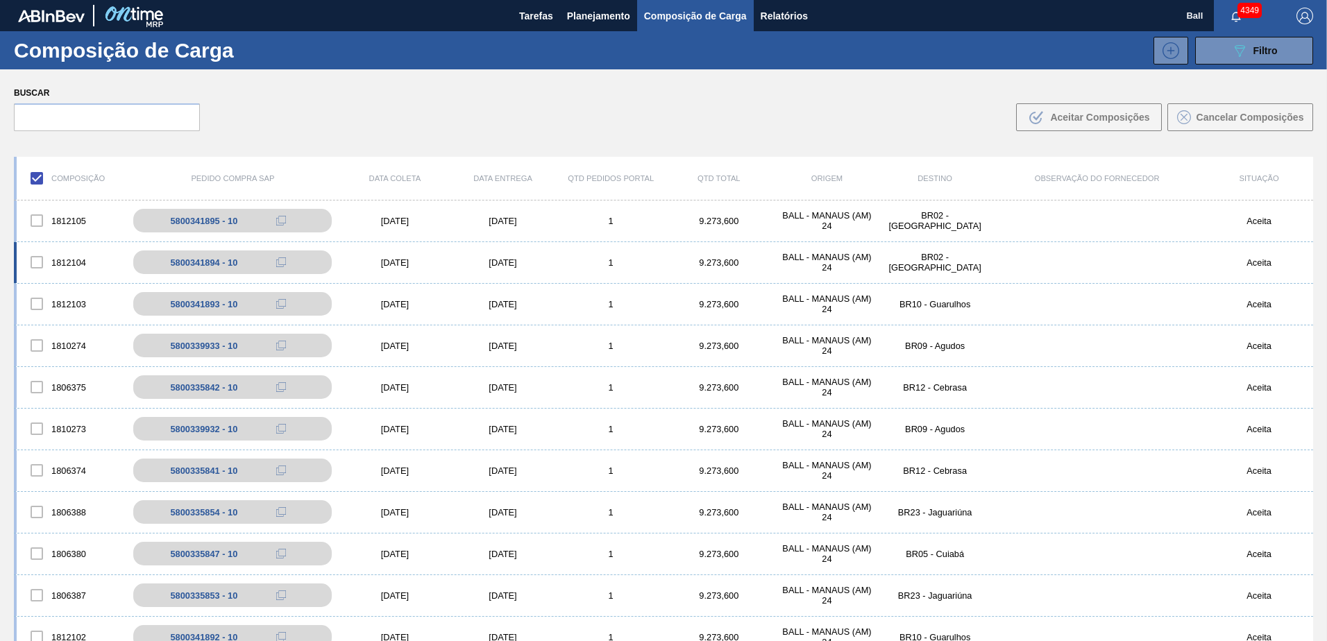
click at [38, 264] on div at bounding box center [36, 262] width 29 height 29
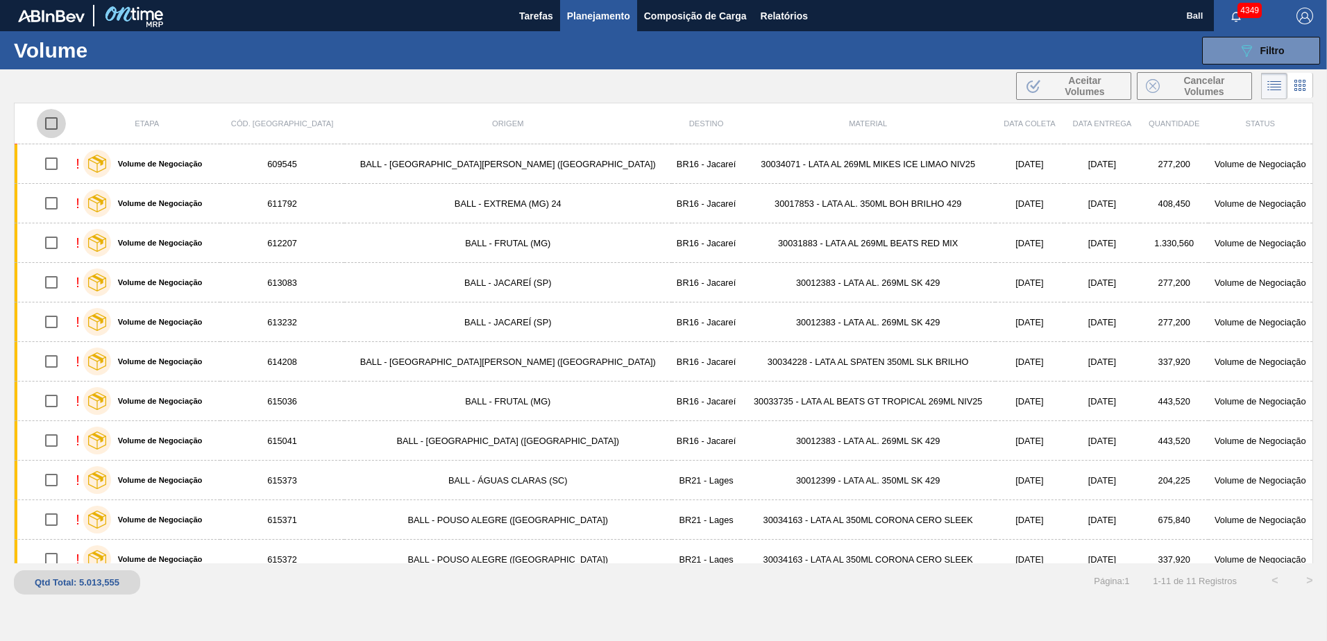
click at [51, 127] on input "checkbox" at bounding box center [51, 123] width 29 height 29
checkbox input "true"
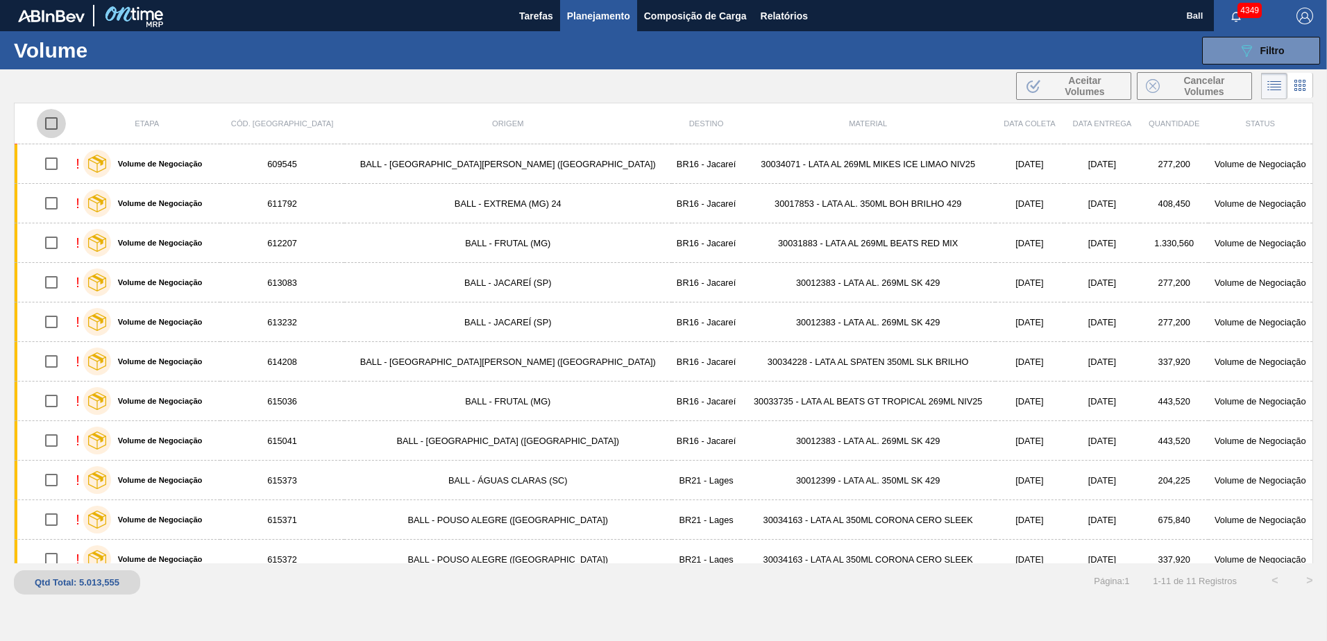
checkbox input "true"
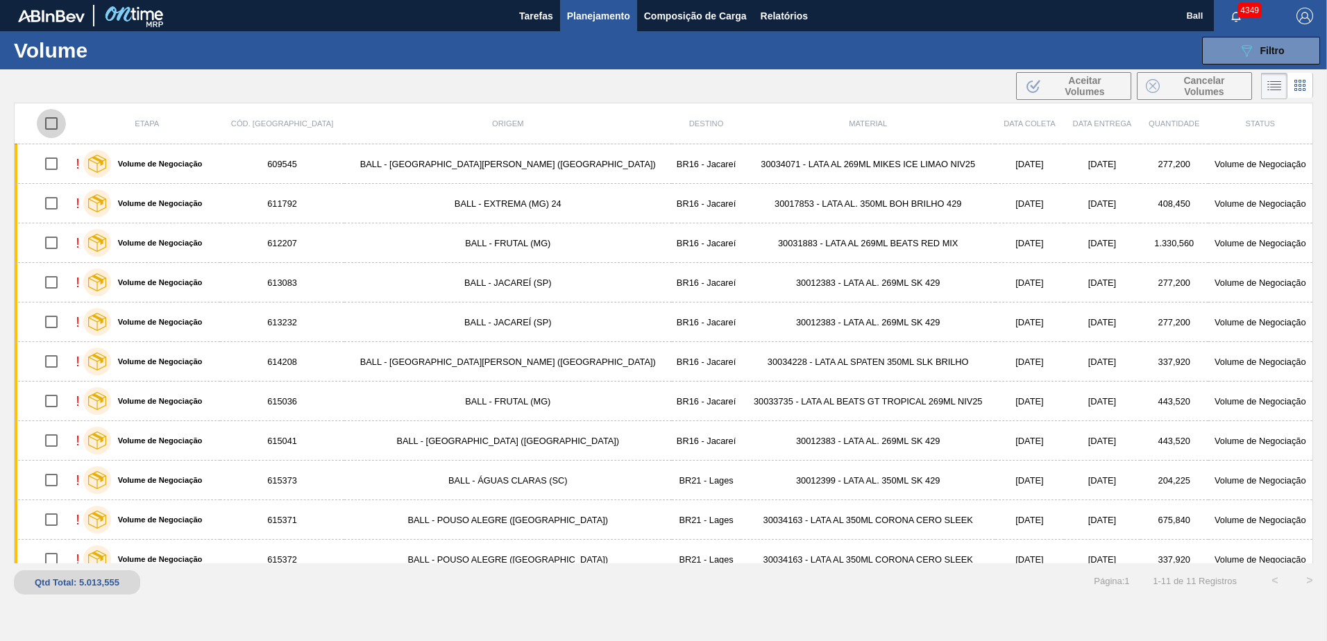
checkbox input "true"
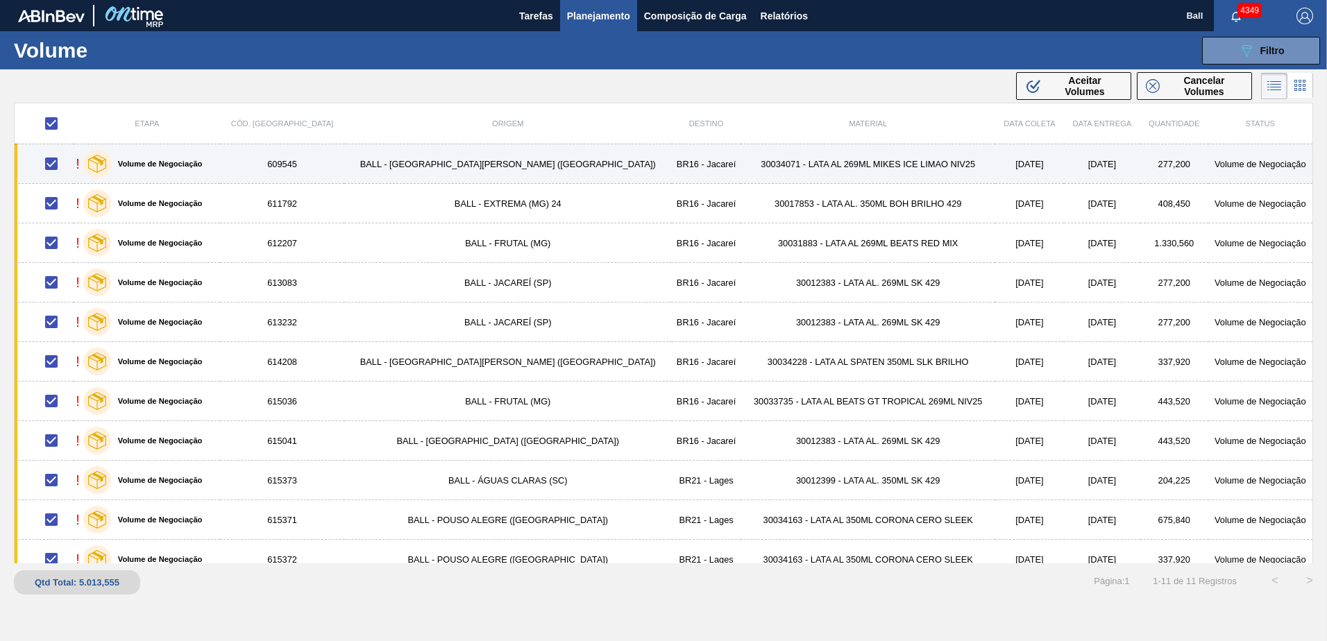
click at [479, 179] on td "BALL - [GEOGRAPHIC_DATA][PERSON_NAME] ([GEOGRAPHIC_DATA])" at bounding box center [507, 164] width 327 height 40
